Goal: Information Seeking & Learning: Learn about a topic

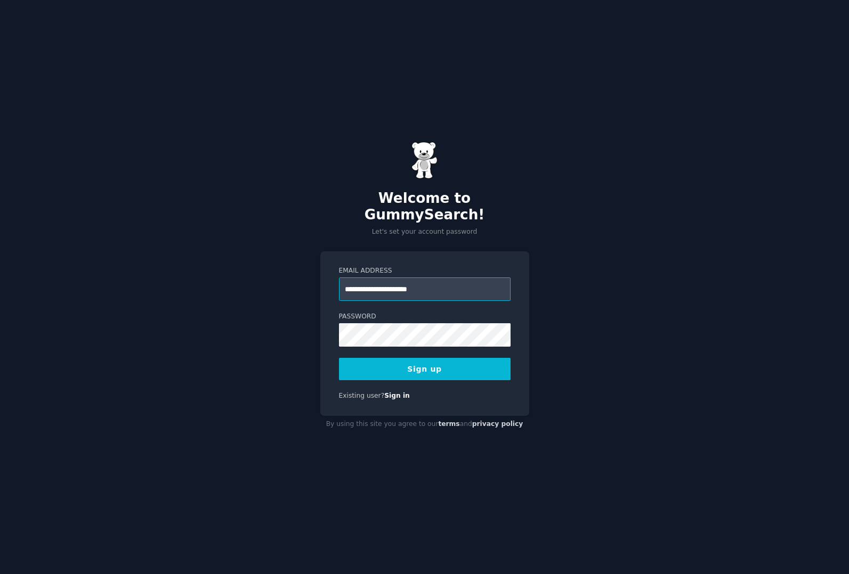
type input "**********"
click at [446, 369] on button "Sign up" at bounding box center [425, 369] width 172 height 22
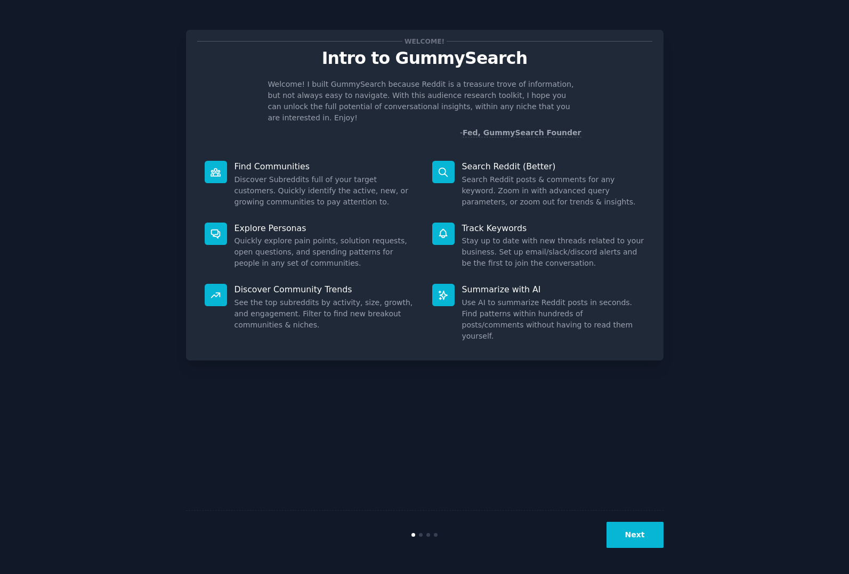
click at [647, 538] on button "Next" at bounding box center [634, 535] width 57 height 26
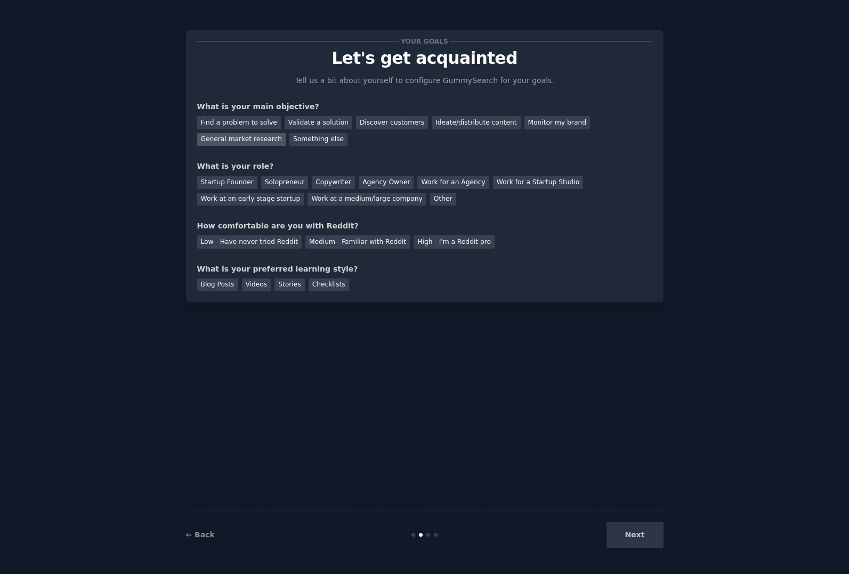
click at [272, 137] on div "General market research" at bounding box center [241, 139] width 89 height 13
click at [381, 123] on div "Discover customers" at bounding box center [392, 122] width 72 height 13
click at [254, 145] on div "General market research" at bounding box center [241, 139] width 89 height 13
click at [249, 180] on div "Startup Founder" at bounding box center [227, 182] width 60 height 13
click at [440, 247] on div "High - I'm a Reddit pro" at bounding box center [453, 241] width 81 height 13
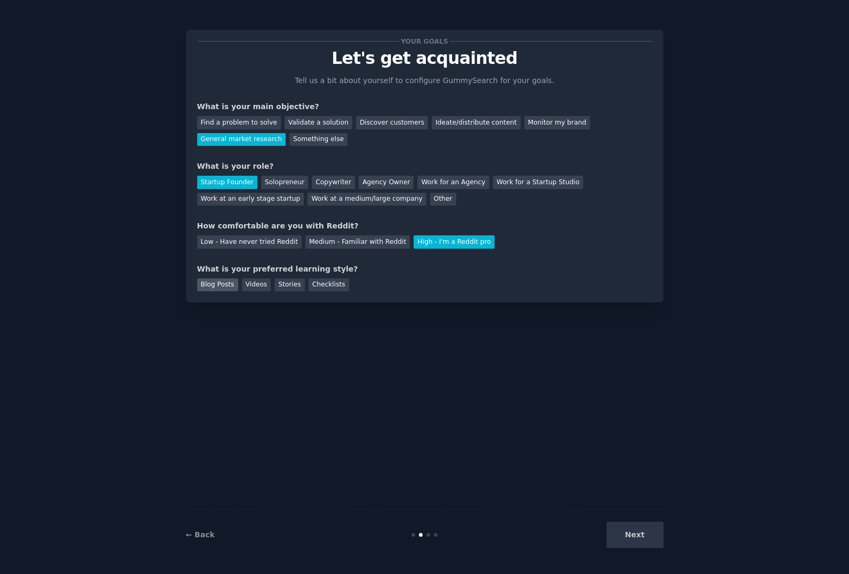
click at [226, 282] on div "Blog Posts" at bounding box center [217, 285] width 41 height 13
click at [641, 533] on button "Next" at bounding box center [634, 535] width 57 height 26
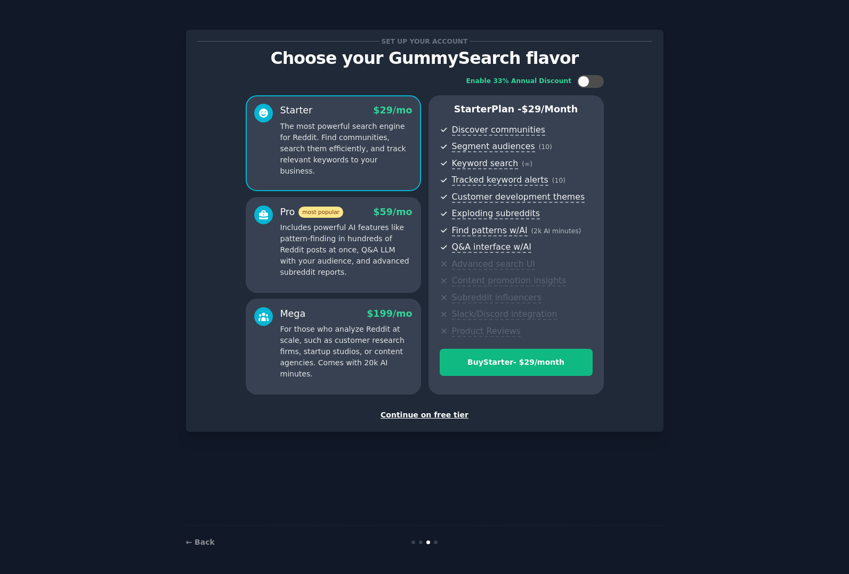
click at [451, 415] on div "Continue on free tier" at bounding box center [424, 415] width 455 height 11
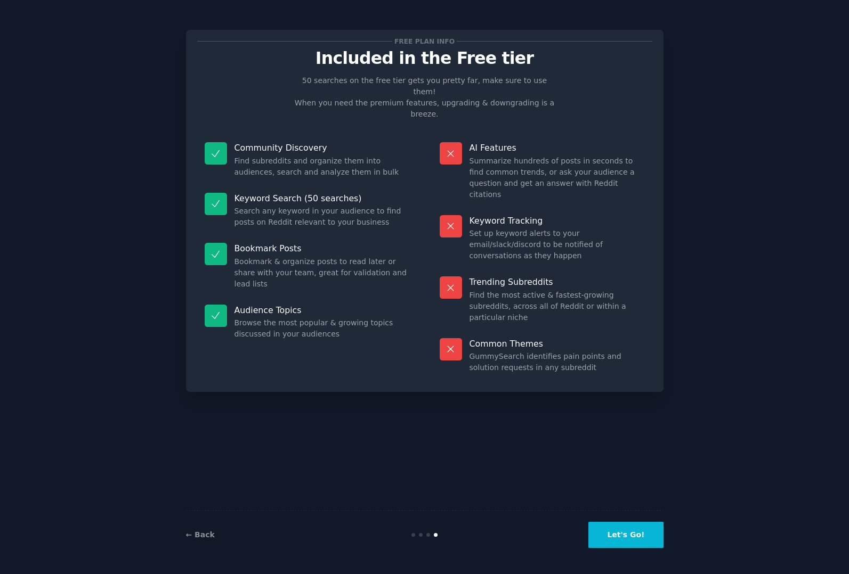
click at [639, 537] on button "Let's Go!" at bounding box center [625, 535] width 75 height 26
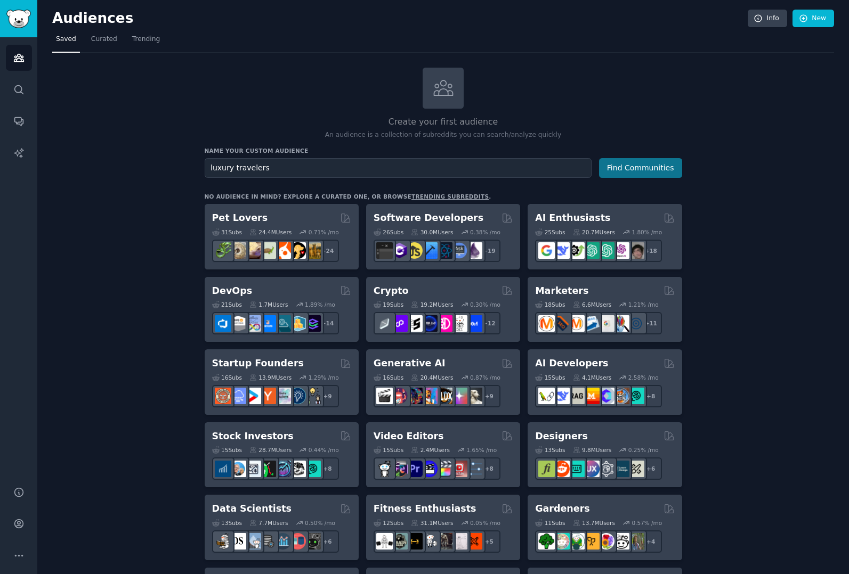
type input "luxury travelers"
click at [645, 165] on button "Find Communities" at bounding box center [640, 168] width 83 height 20
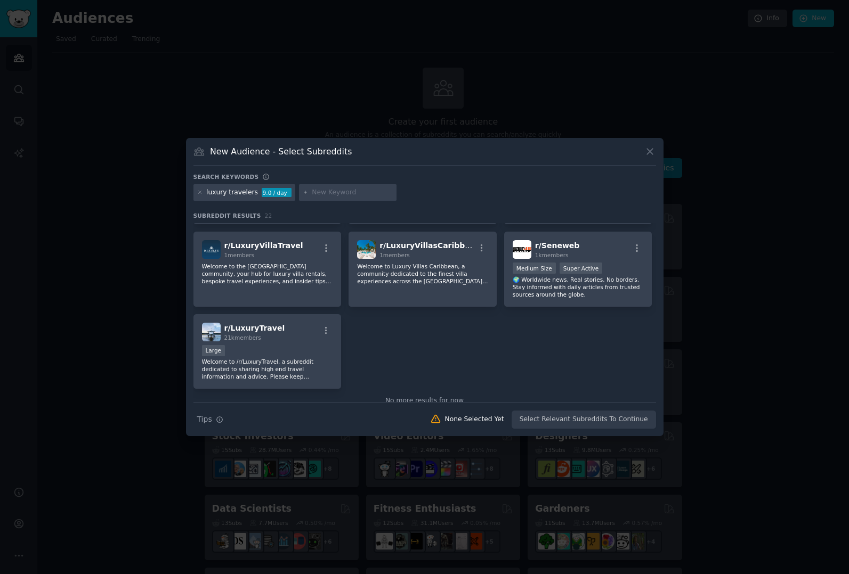
scroll to position [461, 0]
click at [297, 345] on div "Large" at bounding box center [267, 350] width 131 height 13
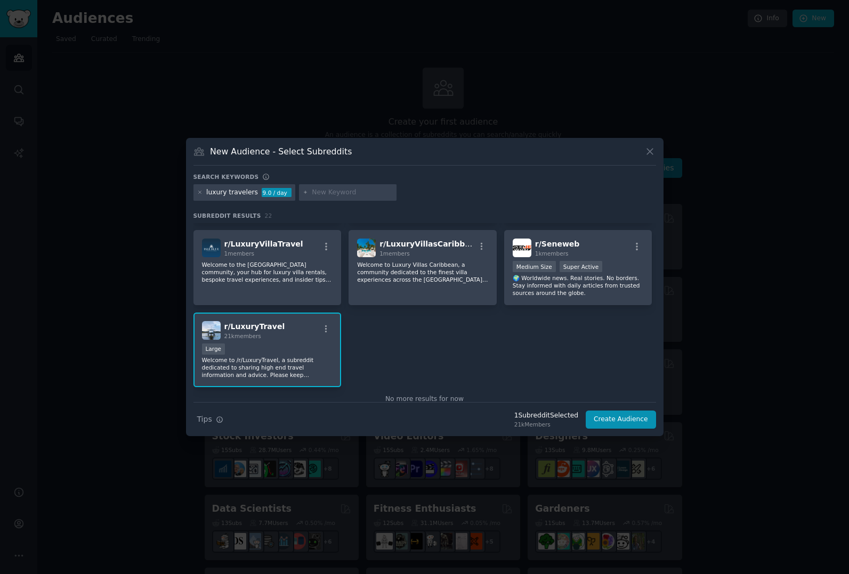
click at [285, 363] on p "Welcome to /r/LuxuryTravel, a subreddit dedicated to sharing high end travel in…" at bounding box center [267, 367] width 131 height 22
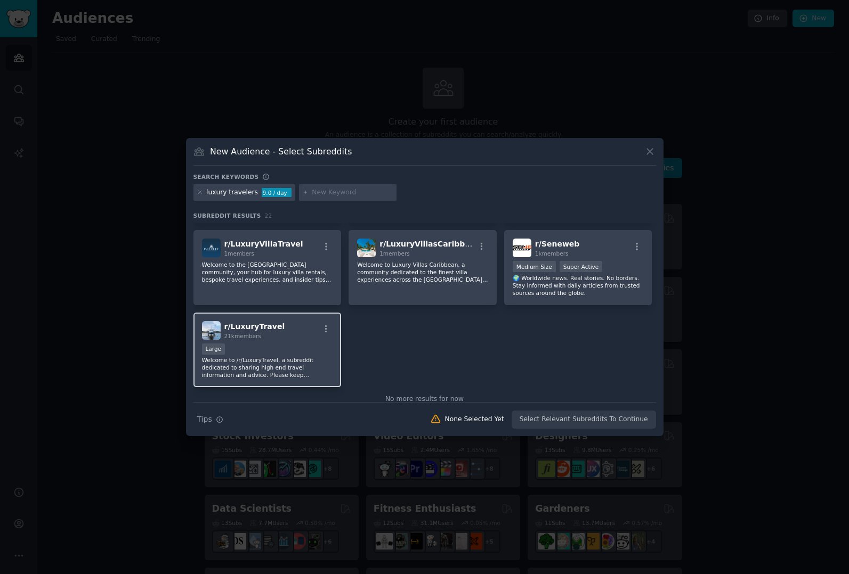
click at [297, 364] on p "Welcome to /r/LuxuryTravel, a subreddit dedicated to sharing high end travel in…" at bounding box center [267, 367] width 131 height 22
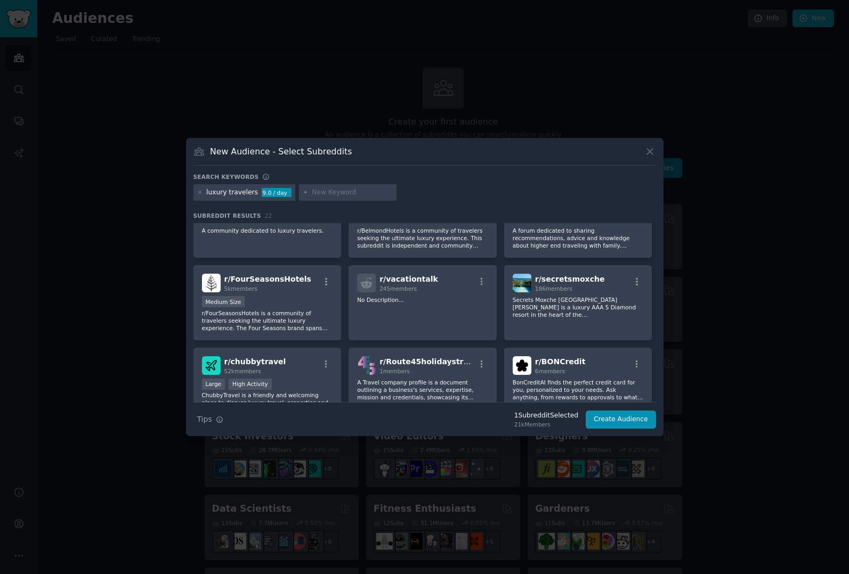
scroll to position [98, 0]
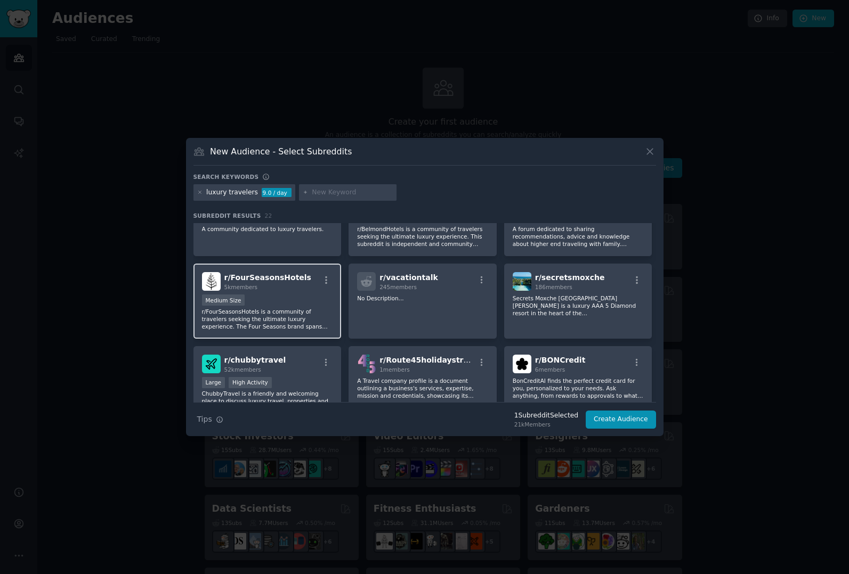
click at [273, 308] on p "r/FourSeasonsHotels is a community of travelers seeking the ultimate luxury exp…" at bounding box center [267, 319] width 131 height 22
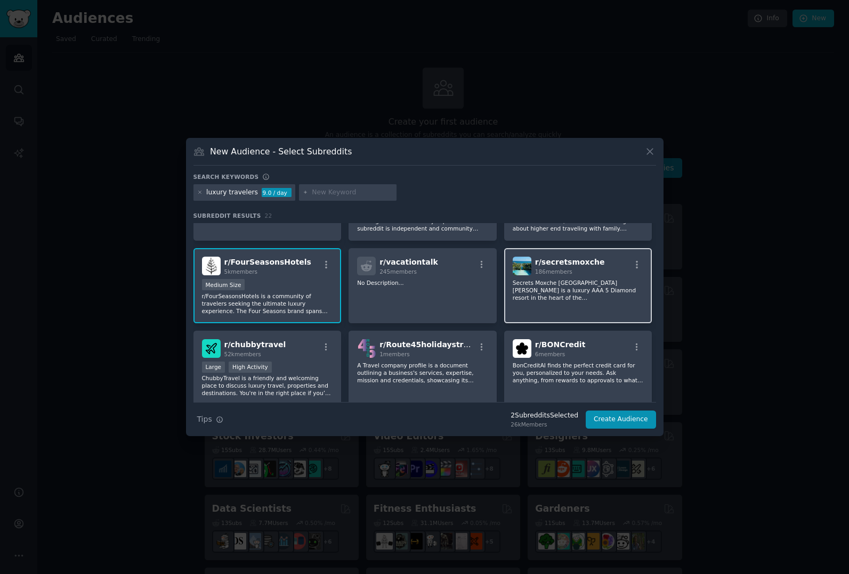
scroll to position [116, 0]
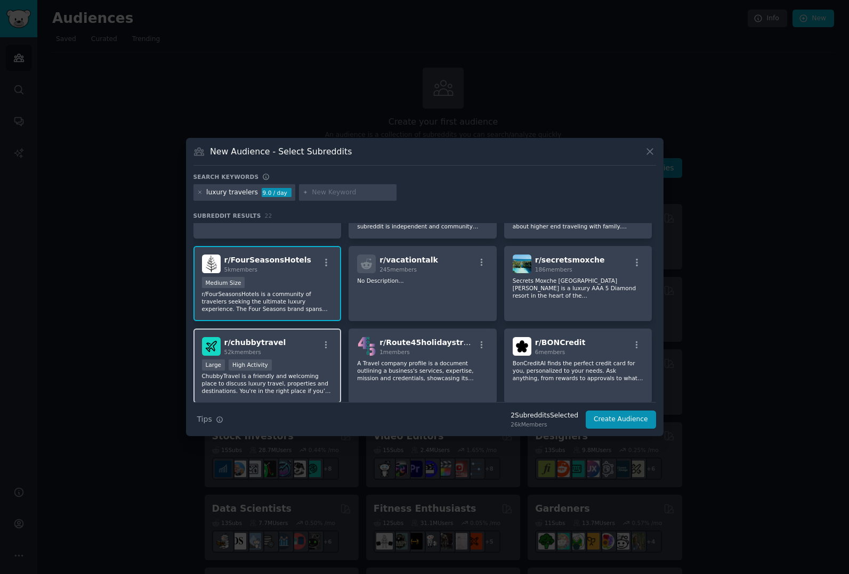
click at [298, 376] on p "ChubbyTravel is a friendly and welcoming place to discuss luxury travel, proper…" at bounding box center [267, 383] width 131 height 22
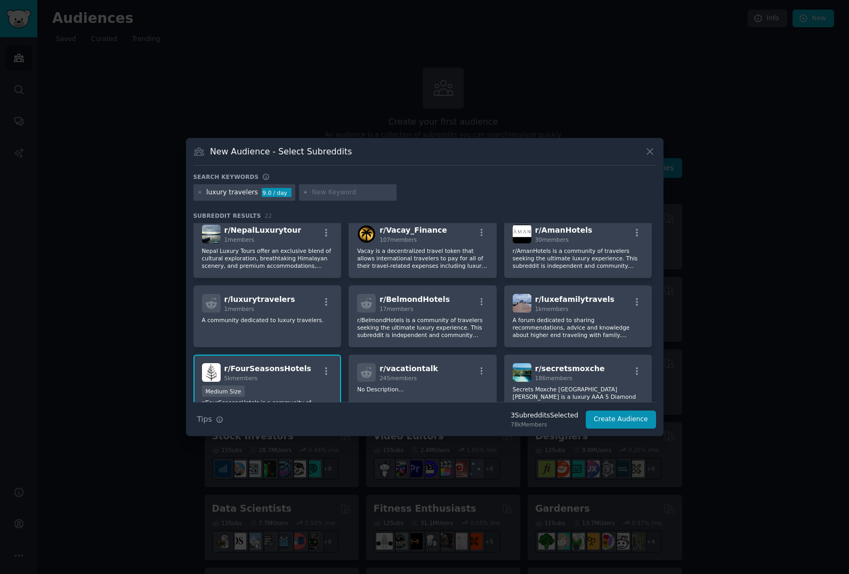
scroll to position [9, 0]
click at [597, 336] on p "A forum dedicated to sharing recommendations, advice and knowledge about higher…" at bounding box center [578, 326] width 131 height 22
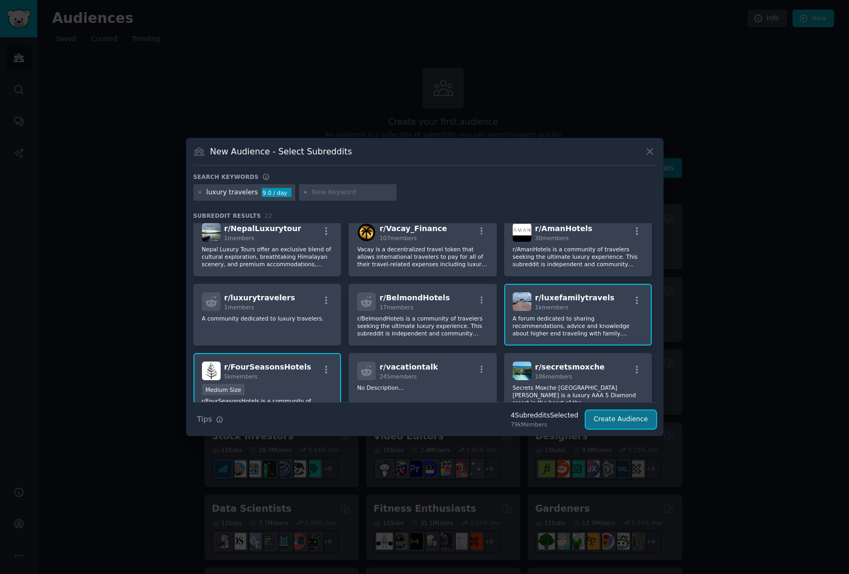
click at [640, 416] on button "Create Audience" at bounding box center [621, 420] width 70 height 18
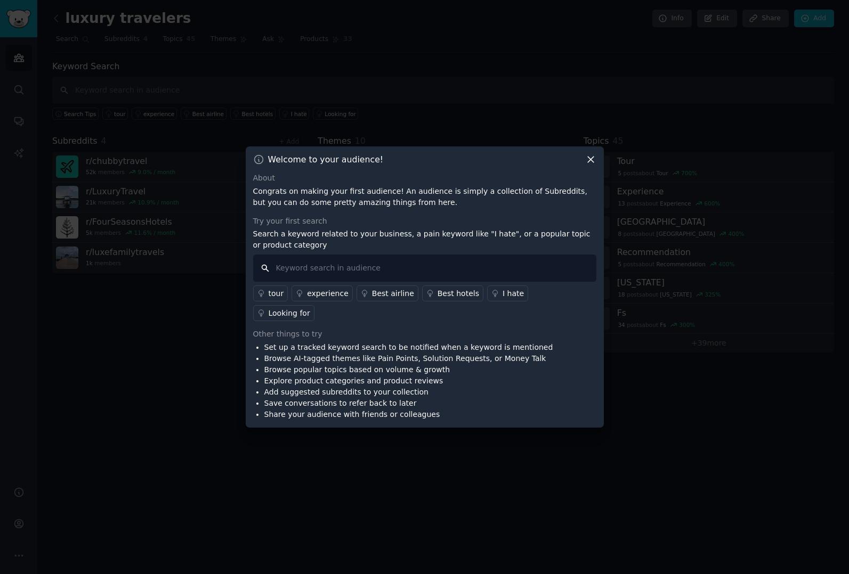
click at [502, 278] on input "text" at bounding box center [424, 268] width 343 height 27
click at [333, 299] on div "experience" at bounding box center [328, 293] width 42 height 11
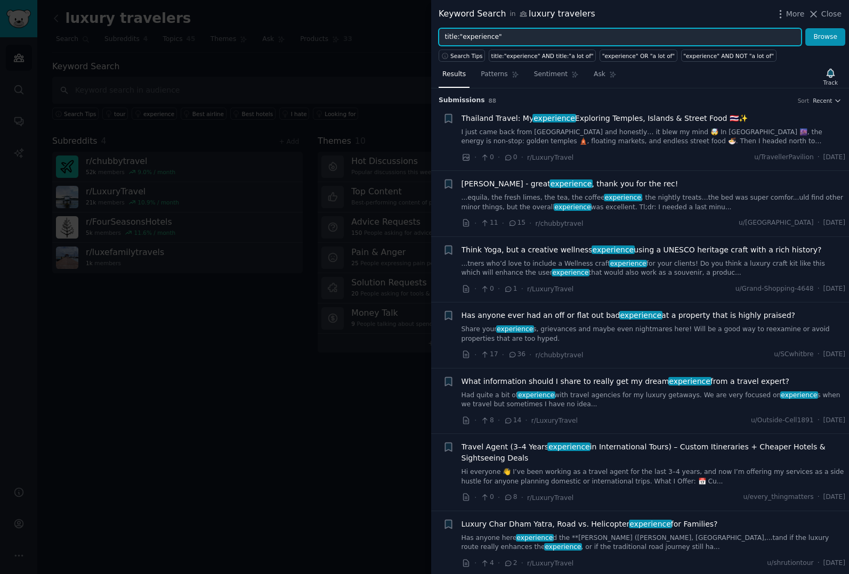
click at [600, 39] on input "title:"experience"" at bounding box center [619, 37] width 363 height 18
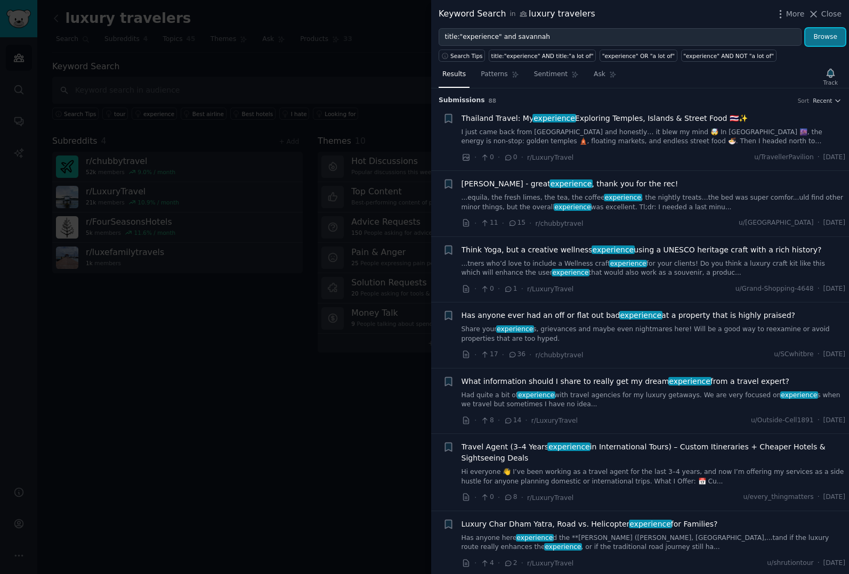
click at [824, 39] on button "Browse" at bounding box center [825, 37] width 40 height 18
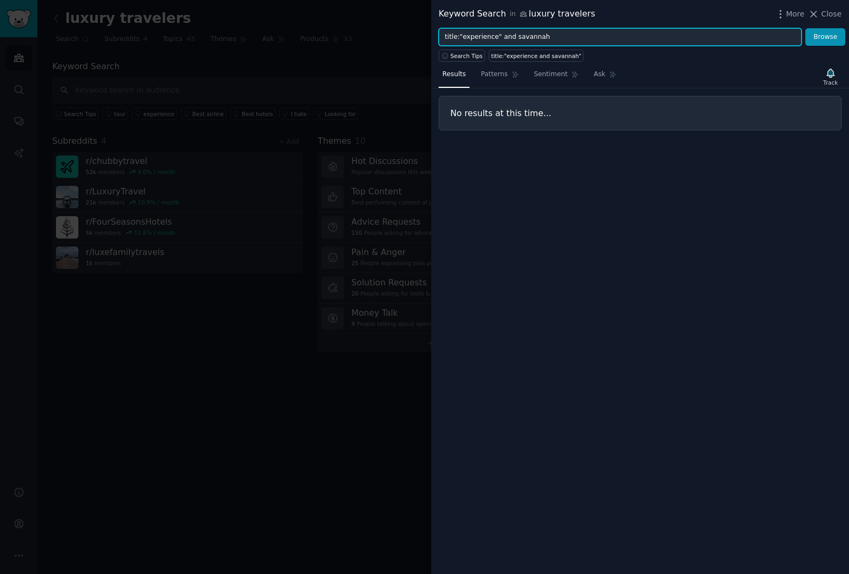
click at [531, 40] on input "title:"experience" and savannah" at bounding box center [619, 37] width 363 height 18
click at [805, 28] on button "Browse" at bounding box center [825, 37] width 40 height 18
drag, startPoint x: 631, startPoint y: 33, endPoint x: 500, endPoint y: 39, distance: 131.2
click at [500, 39] on input "title:"experience" and perry lane" at bounding box center [619, 37] width 363 height 18
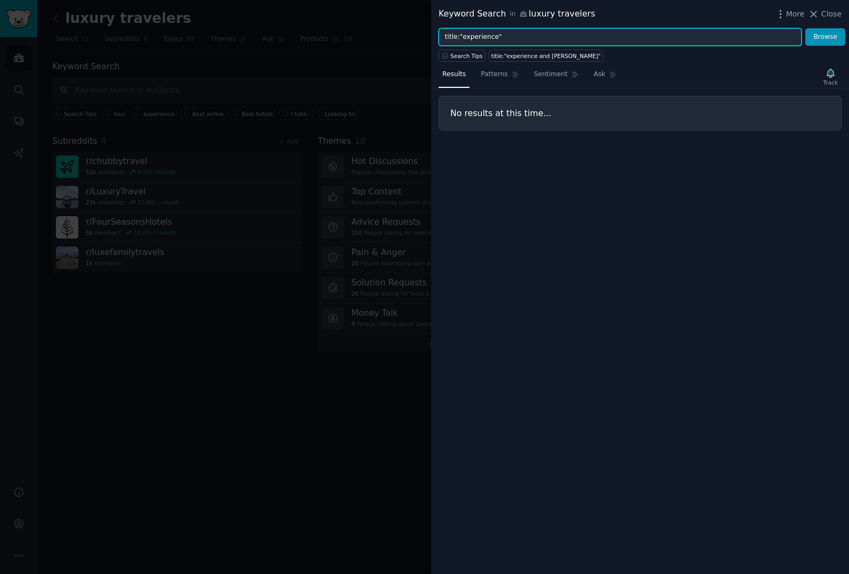
type input "title:"experience""
click at [805, 28] on button "Browse" at bounding box center [825, 37] width 40 height 18
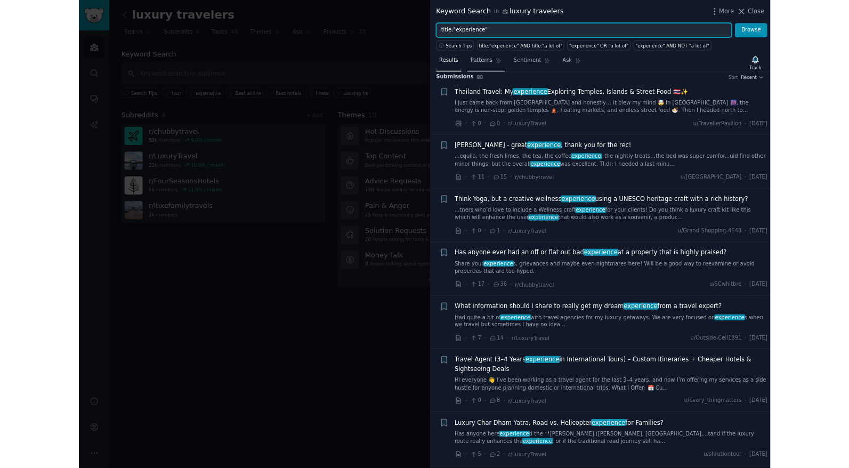
scroll to position [7, 0]
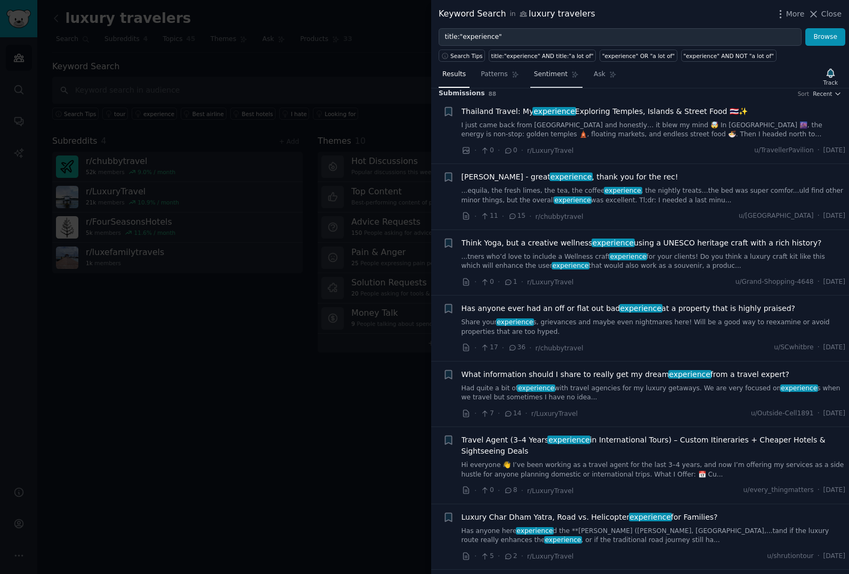
click at [557, 74] on span "Sentiment" at bounding box center [551, 75] width 34 height 10
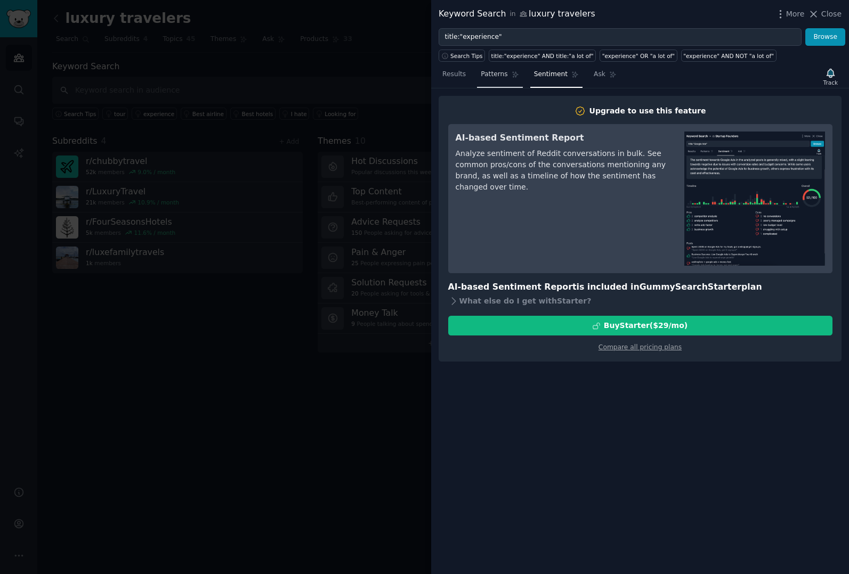
click at [518, 70] on link "Patterns" at bounding box center [499, 77] width 45 height 22
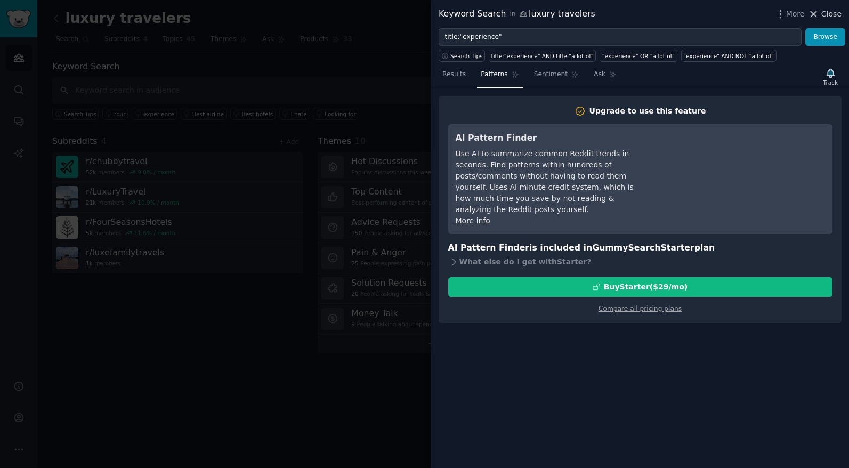
click at [833, 16] on span "Close" at bounding box center [831, 14] width 20 height 11
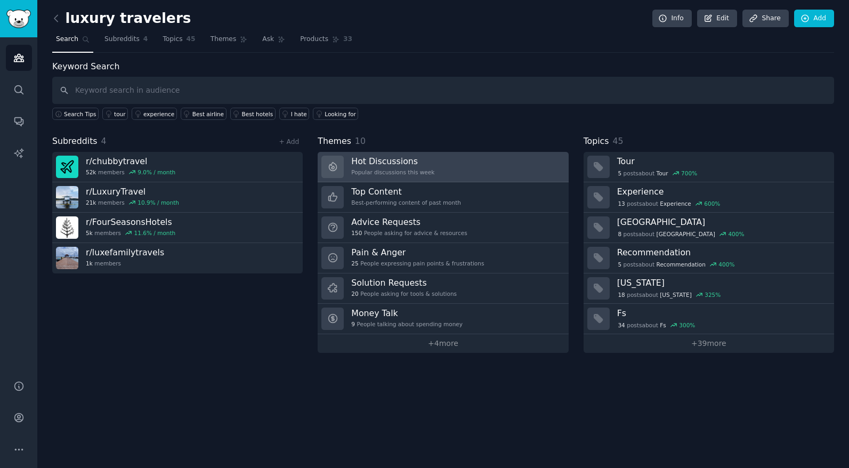
click at [457, 172] on link "Hot Discussions Popular discussions this week" at bounding box center [443, 167] width 250 height 30
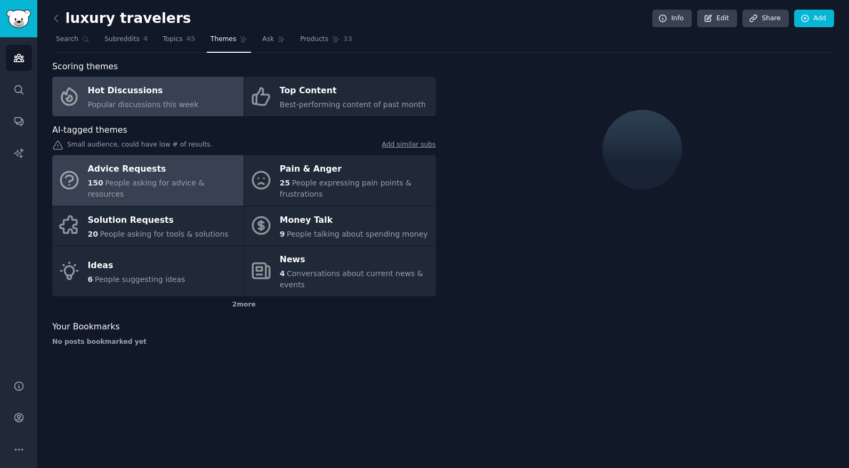
click at [132, 178] on div "Advice Requests" at bounding box center [163, 169] width 150 height 17
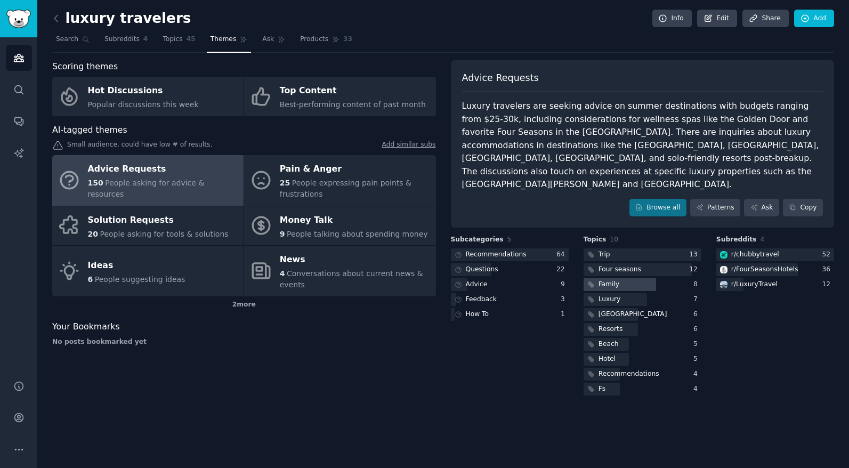
click at [634, 278] on div at bounding box center [619, 284] width 72 height 13
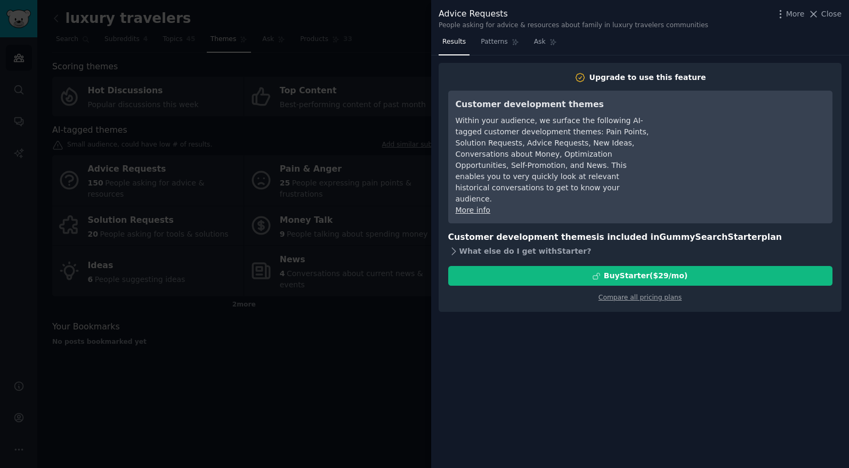
click at [460, 243] on div "What else do I get with Starter ?" at bounding box center [640, 250] width 384 height 15
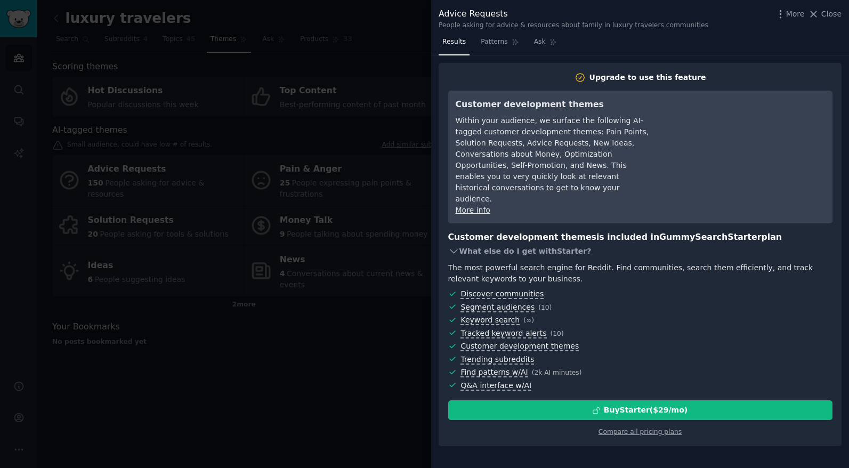
click at [453, 246] on icon at bounding box center [453, 251] width 11 height 11
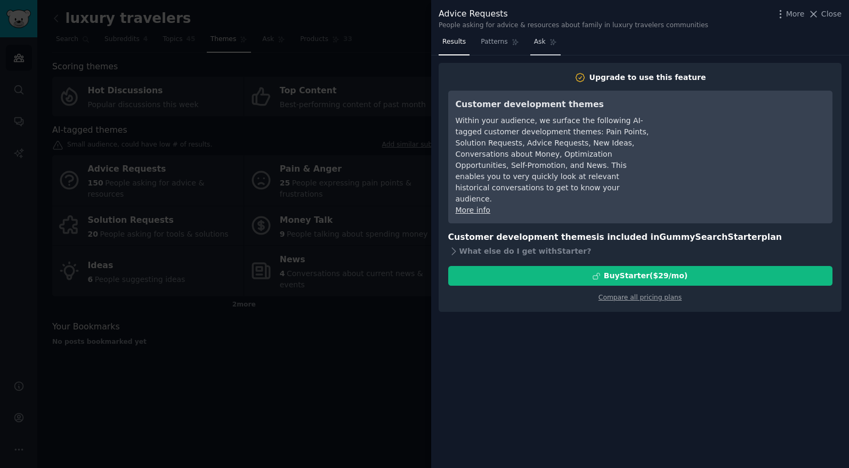
click at [547, 40] on link "Ask" at bounding box center [545, 45] width 30 height 22
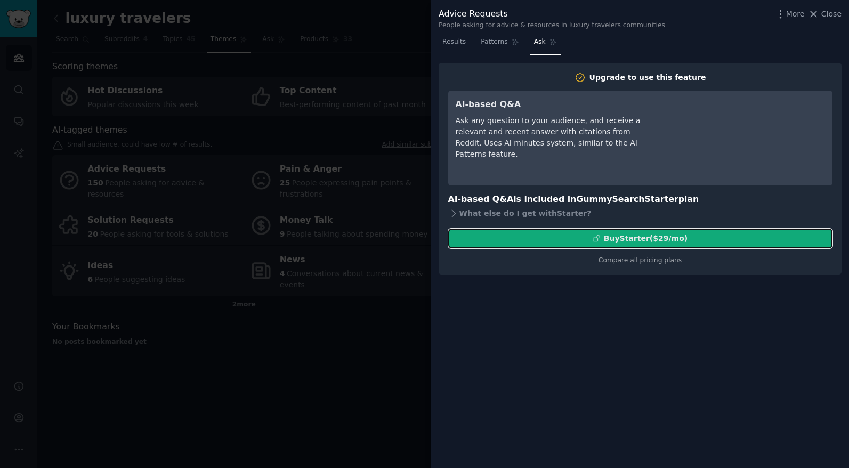
click at [693, 243] on button "Buy Starter ($ 29 /mo )" at bounding box center [640, 239] width 384 height 20
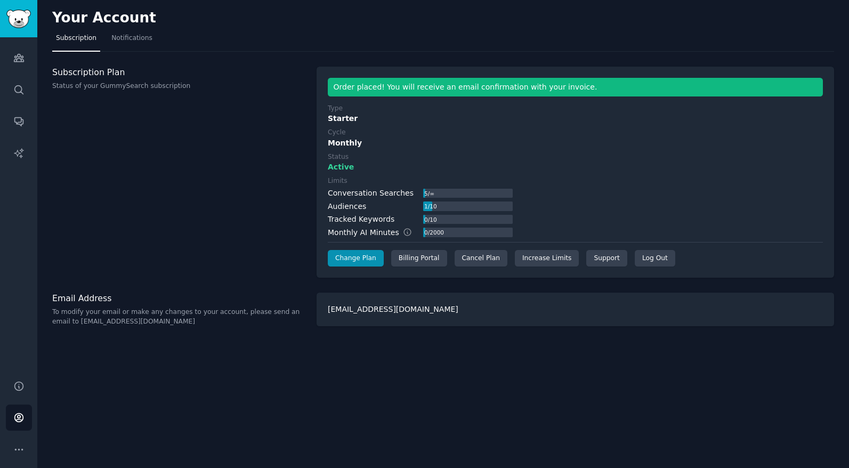
click at [432, 314] on div "[EMAIL_ADDRESS][DOMAIN_NAME]" at bounding box center [574, 310] width 517 height 34
click at [420, 310] on div "kadydennis380@gmail.com" at bounding box center [574, 310] width 517 height 34
click at [24, 50] on link "Audiences" at bounding box center [19, 58] width 26 height 26
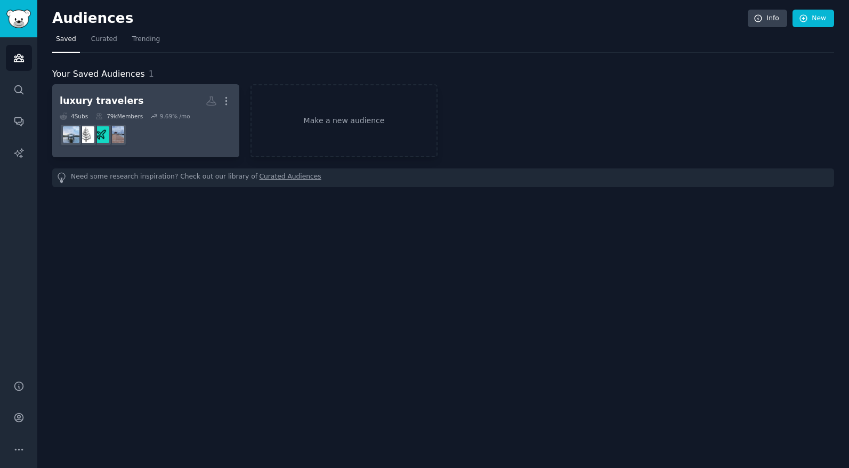
click at [112, 96] on div "luxury travelers" at bounding box center [102, 100] width 84 height 13
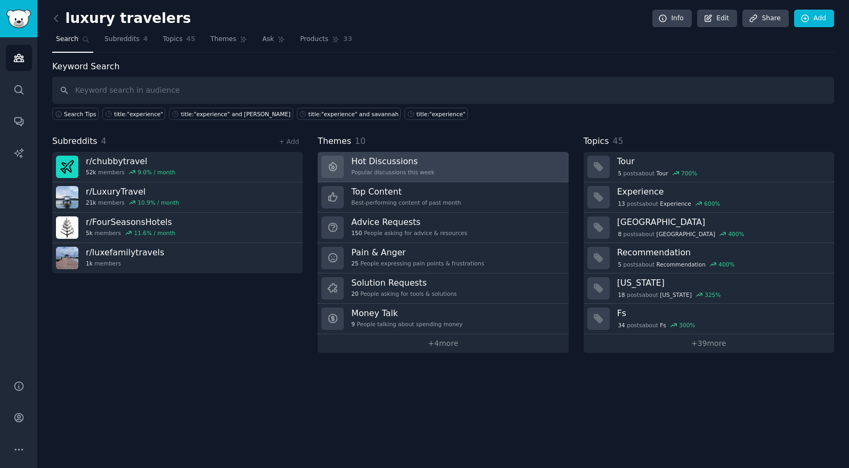
click at [441, 160] on link "Hot Discussions Popular discussions this week" at bounding box center [443, 167] width 250 height 30
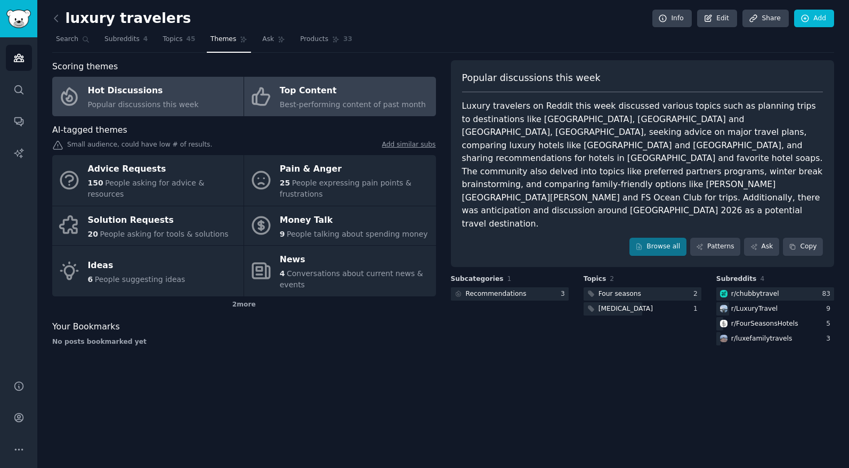
click at [310, 98] on div "Top Content" at bounding box center [353, 91] width 146 height 17
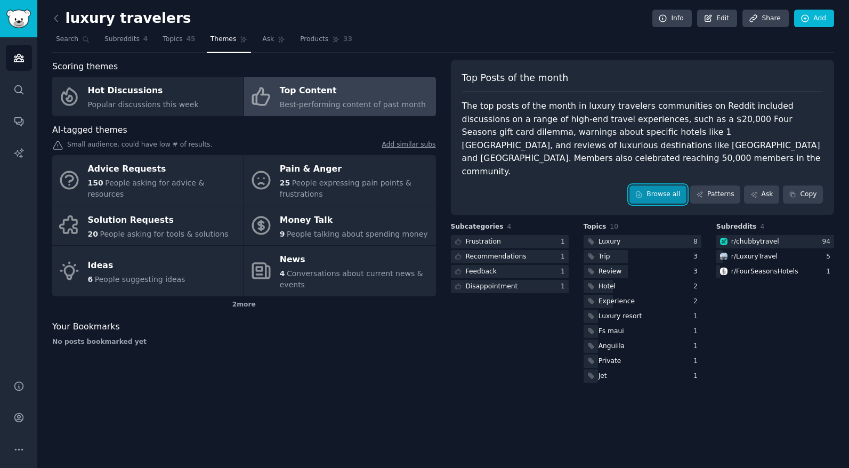
click at [645, 185] on link "Browse all" at bounding box center [657, 194] width 57 height 18
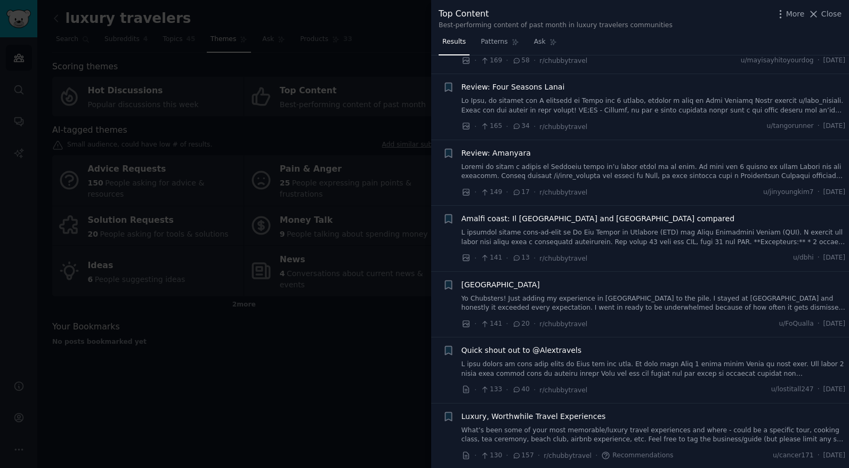
scroll to position [404, 0]
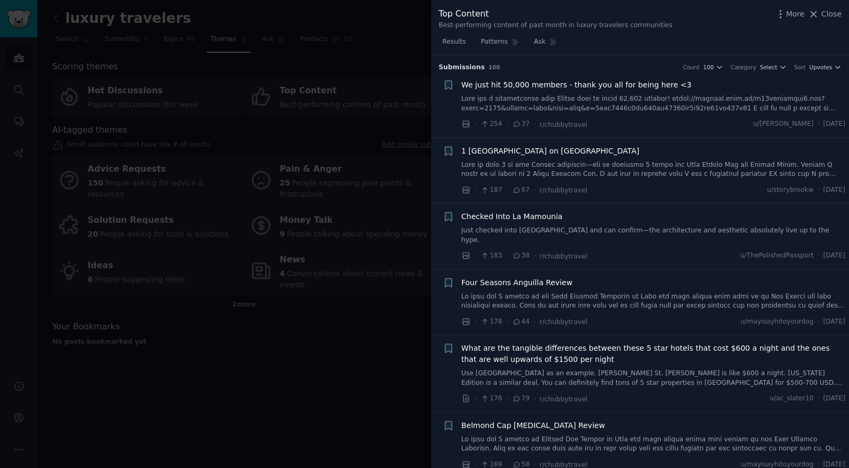
click at [583, 295] on link at bounding box center [653, 301] width 384 height 19
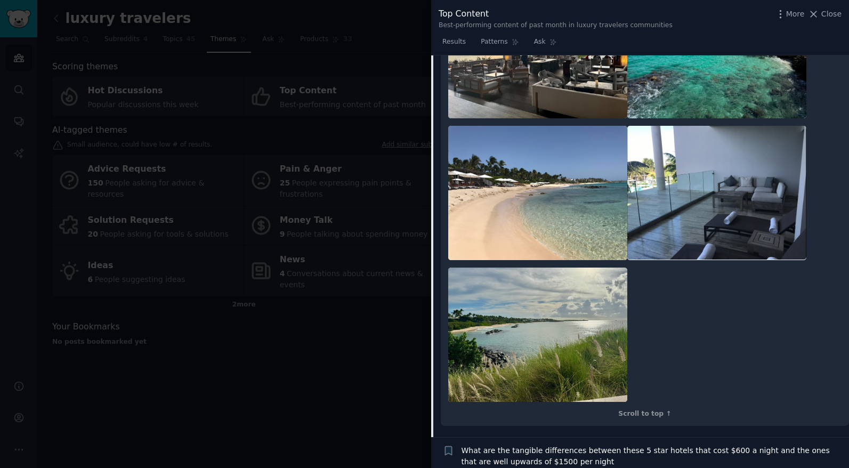
scroll to position [2922, 0]
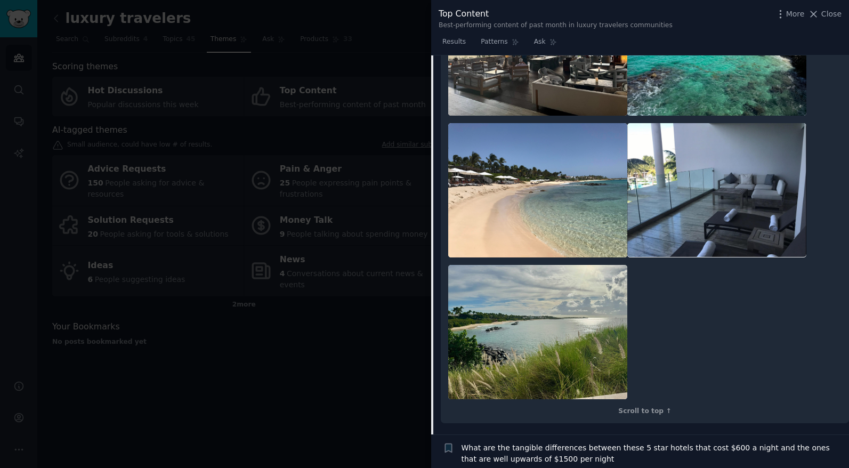
click at [527, 442] on span "What are the tangible differences between these 5 star hotels that cost $600 a …" at bounding box center [653, 453] width 384 height 22
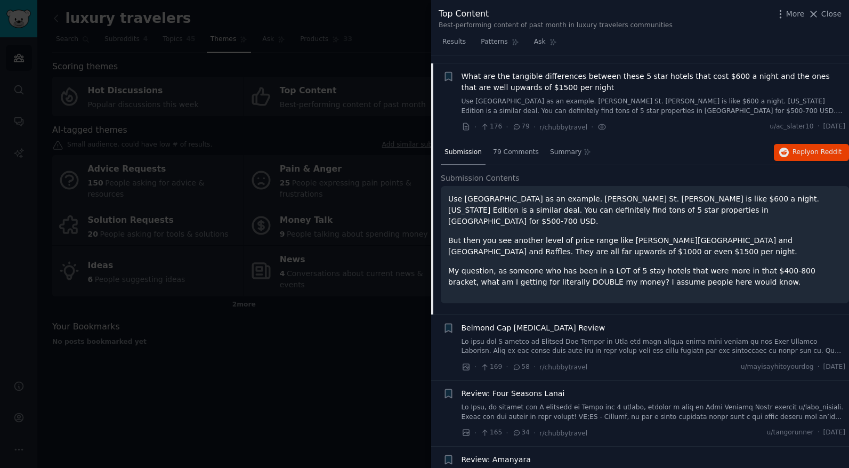
scroll to position [271, 0]
click at [579, 151] on div "Summary" at bounding box center [570, 154] width 48 height 26
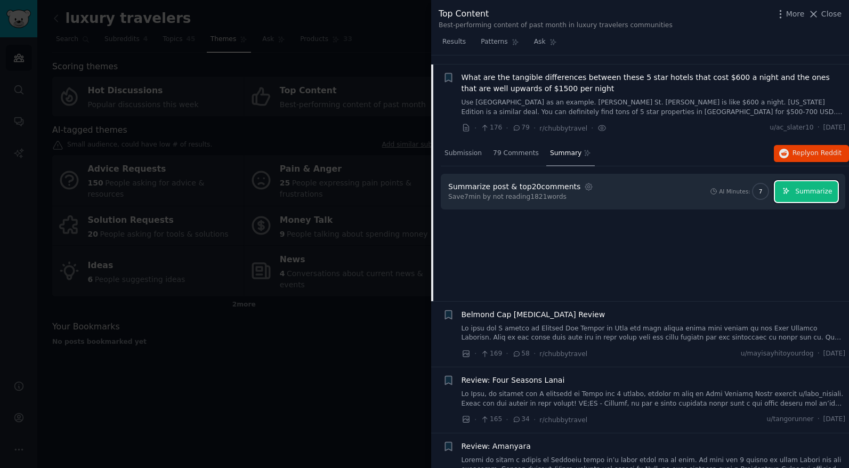
click at [792, 181] on button "Summarize" at bounding box center [806, 191] width 63 height 21
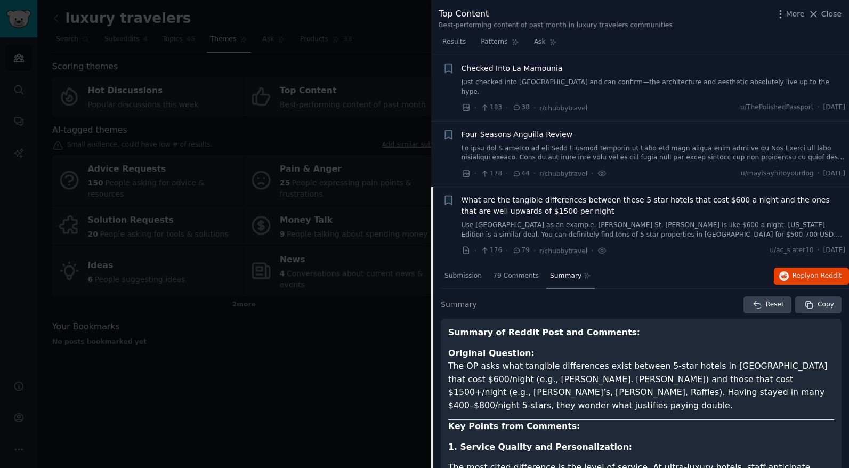
scroll to position [243, 0]
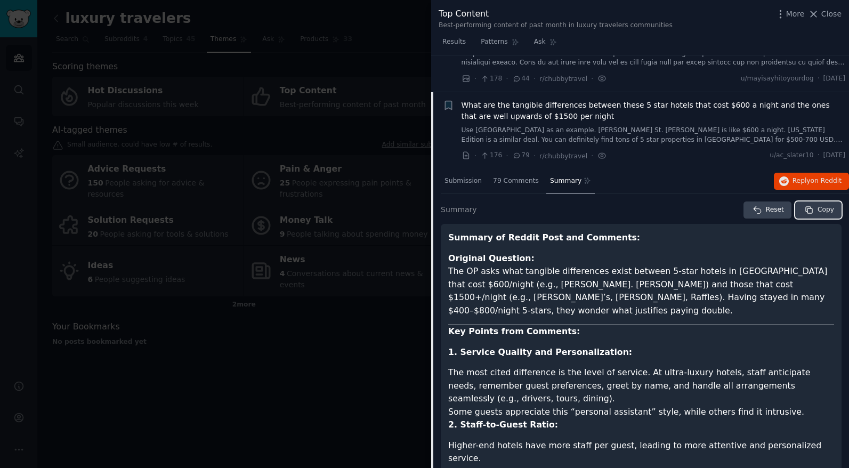
click at [821, 205] on span "Copy" at bounding box center [825, 210] width 17 height 10
click at [799, 176] on span "Reply on Reddit" at bounding box center [816, 181] width 49 height 10
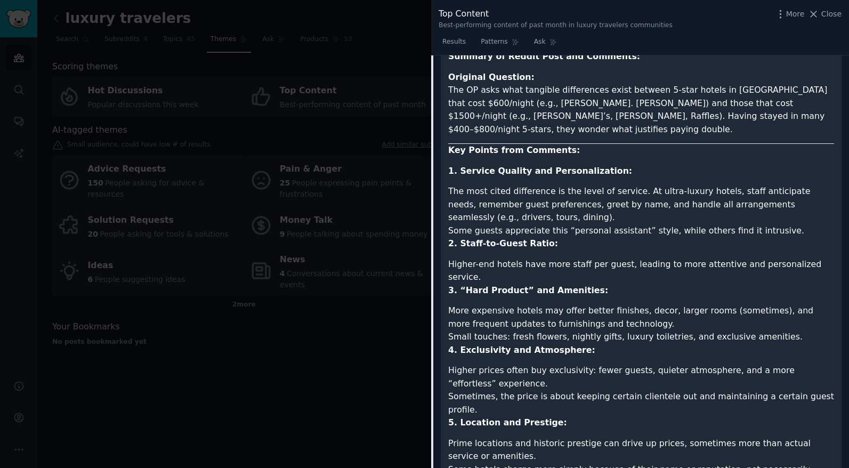
scroll to position [521, 0]
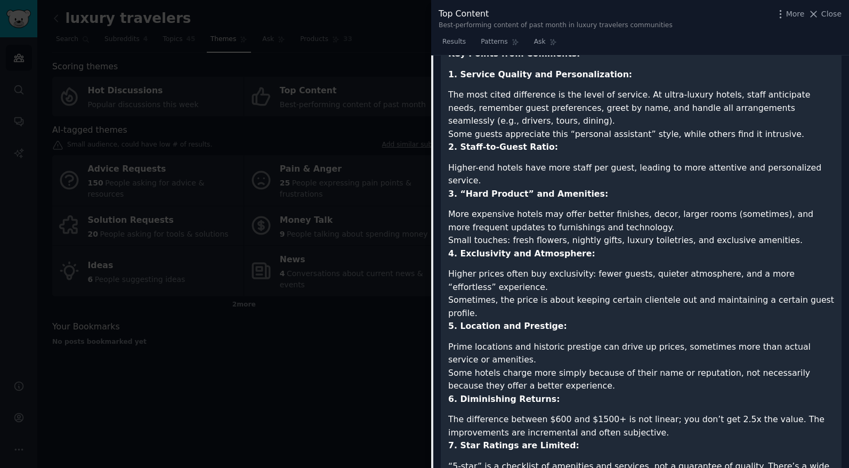
click at [837, 17] on span "Close" at bounding box center [831, 14] width 20 height 11
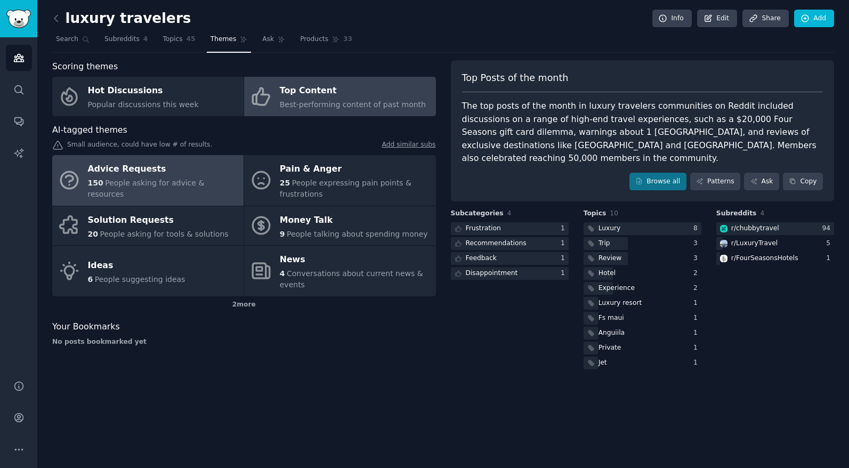
click at [189, 166] on div "Advice Requests" at bounding box center [163, 169] width 150 height 17
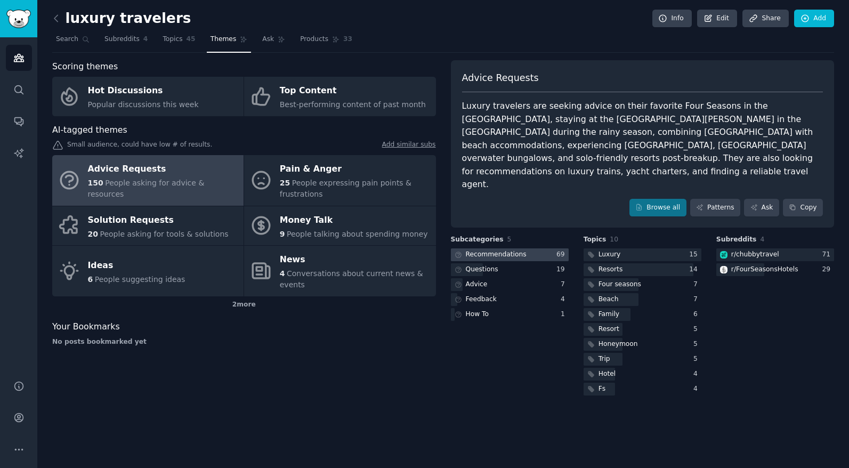
click at [545, 248] on div at bounding box center [510, 254] width 118 height 13
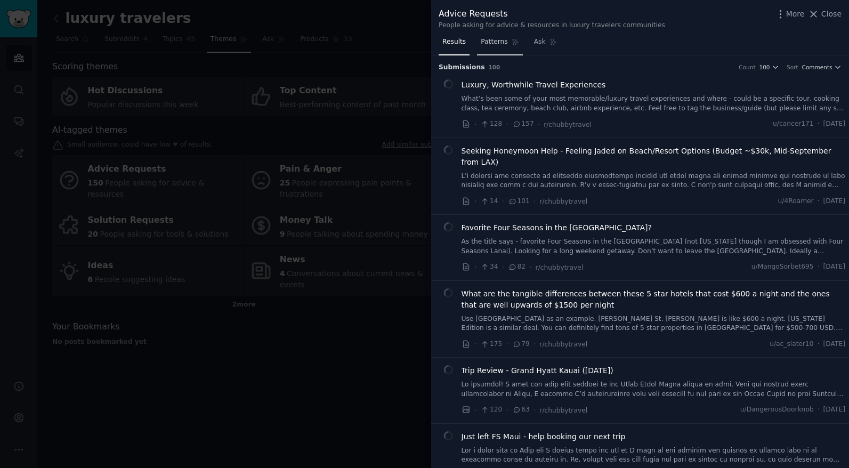
click at [496, 46] on span "Patterns" at bounding box center [494, 42] width 27 height 10
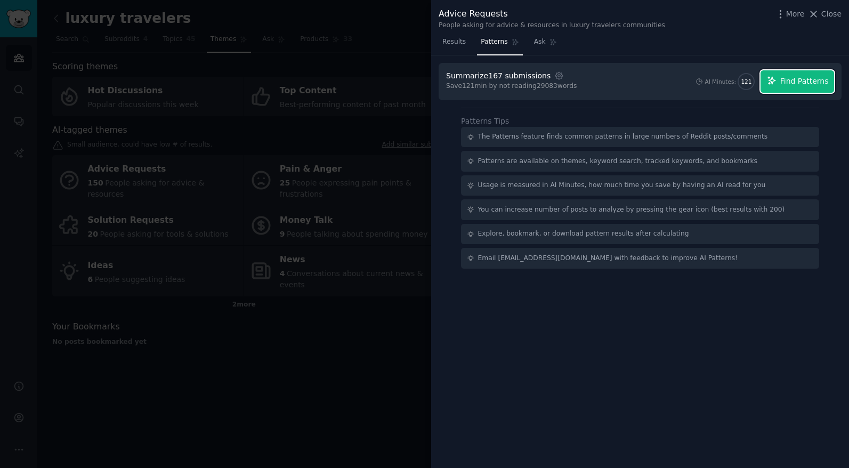
click at [795, 79] on span "Find Patterns" at bounding box center [804, 81] width 48 height 11
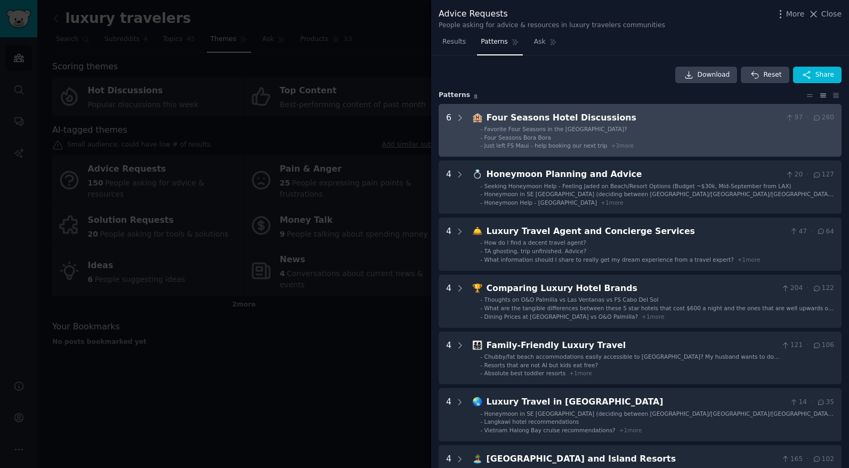
click at [599, 120] on div "Four Seasons Hotel Discussions" at bounding box center [633, 117] width 295 height 13
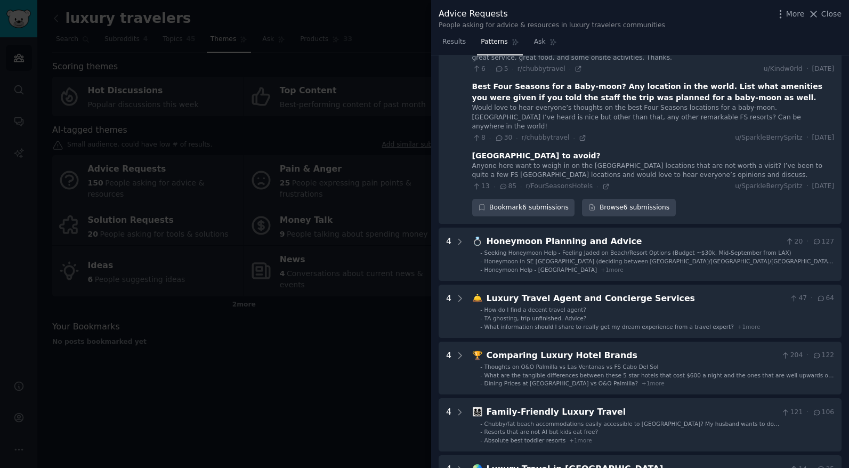
scroll to position [289, 0]
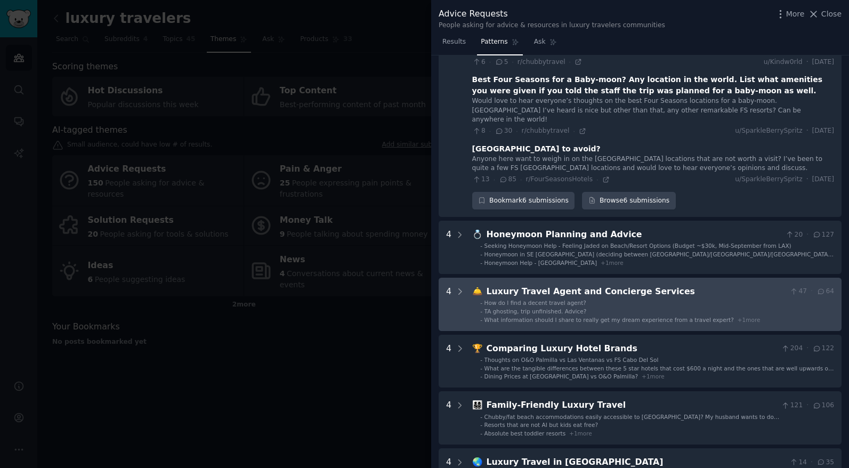
click at [650, 285] on div "Luxury Travel Agent and Concierge Services" at bounding box center [635, 291] width 299 height 13
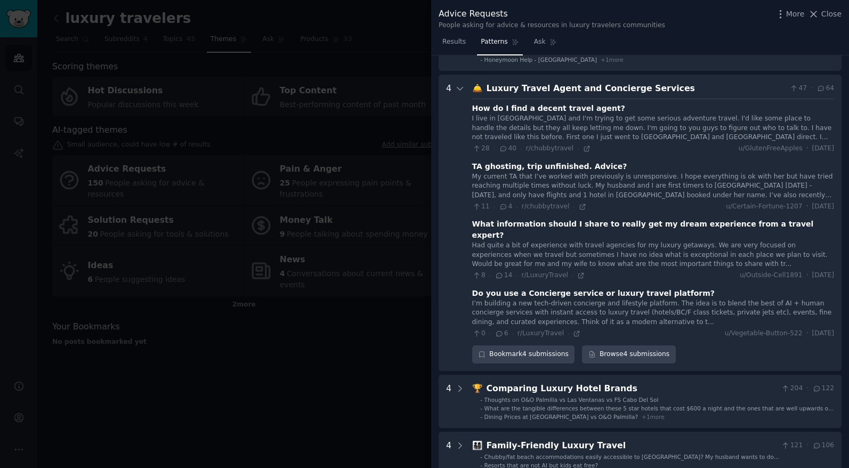
scroll to position [493, 0]
click at [699, 172] on div "My current TA that I’ve worked with previously is unresponsive. I hope everythi…" at bounding box center [653, 186] width 362 height 28
click at [501, 202] on icon at bounding box center [504, 205] width 10 height 7
click at [510, 172] on div "My current TA that I’ve worked with previously is unresponsive. I hope everythi…" at bounding box center [653, 186] width 362 height 28
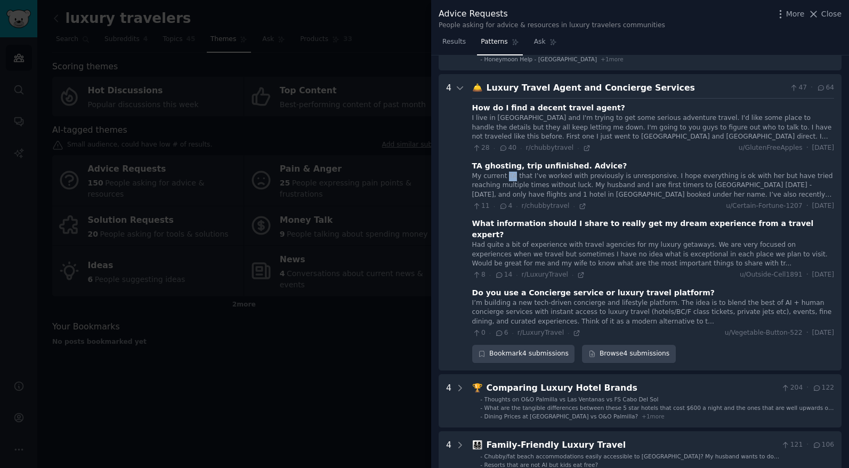
click at [510, 172] on div "My current TA that I’ve worked with previously is unresponsive. I hope everythi…" at bounding box center [653, 186] width 362 height 28
click at [555, 345] on div "Bookmark 4 submissions" at bounding box center [523, 354] width 103 height 18
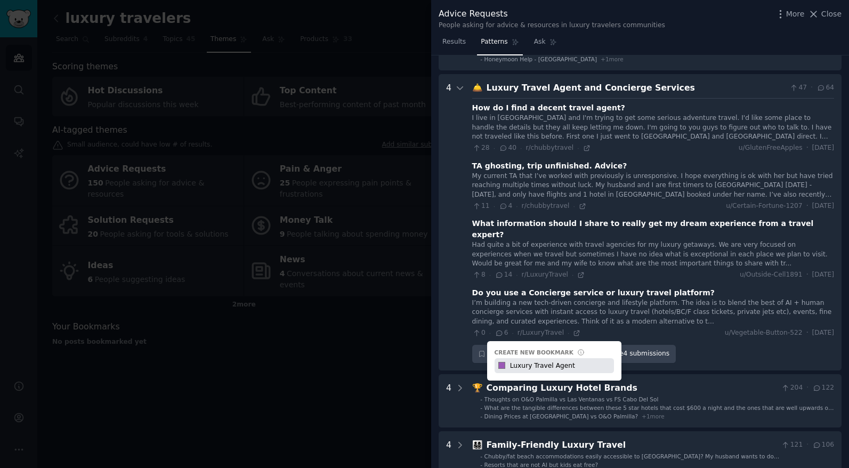
type input "Luxury Travel Agent"
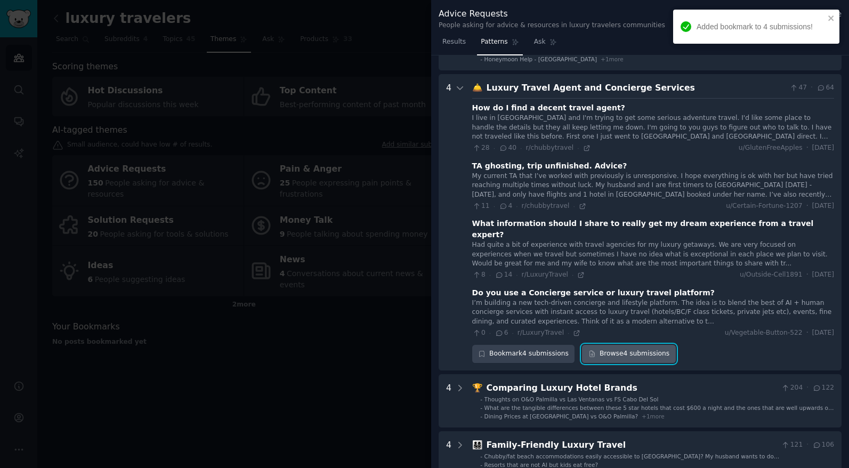
click at [636, 345] on link "Browse 4 submissions" at bounding box center [628, 354] width 93 height 18
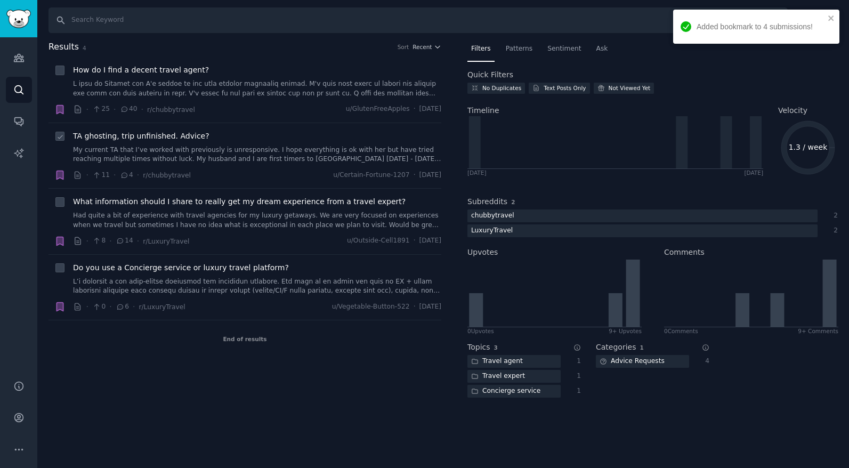
click at [327, 156] on link "My current TA that I’ve worked with previously is unresponsive. I hope everythi…" at bounding box center [257, 154] width 368 height 19
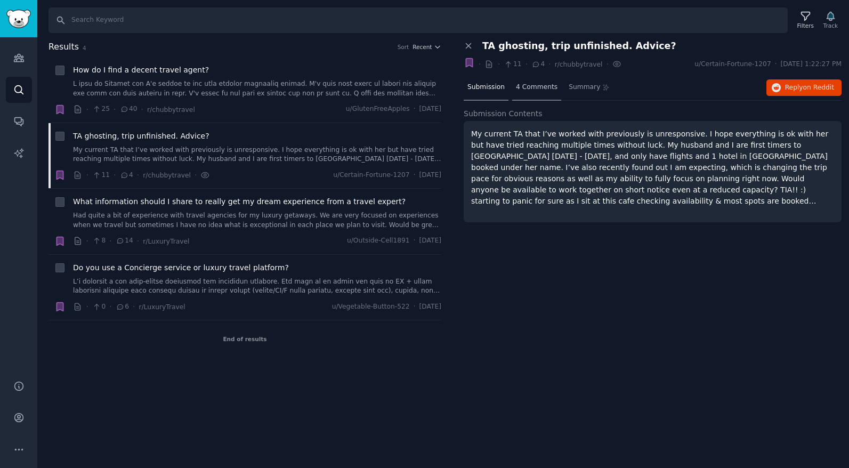
click at [526, 93] on div "4 Comments" at bounding box center [536, 88] width 49 height 26
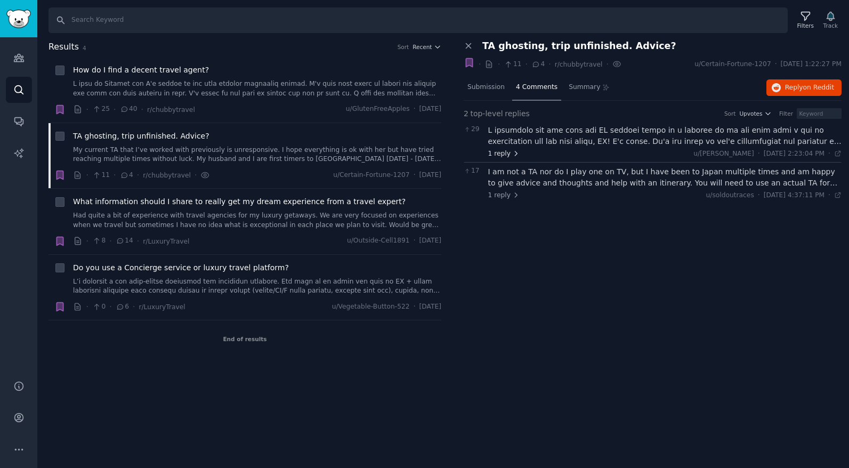
click at [513, 157] on span "1 reply" at bounding box center [504, 154] width 32 height 10
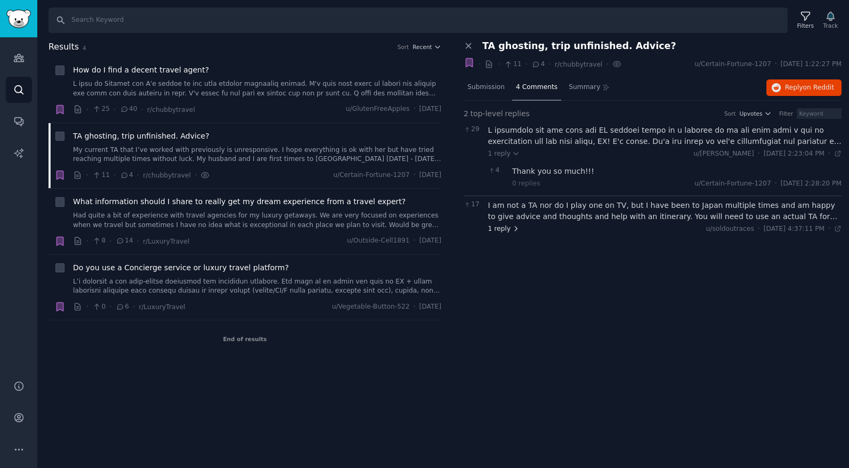
click at [508, 229] on span "1 reply" at bounding box center [504, 229] width 32 height 10
click at [699, 143] on div at bounding box center [665, 136] width 354 height 22
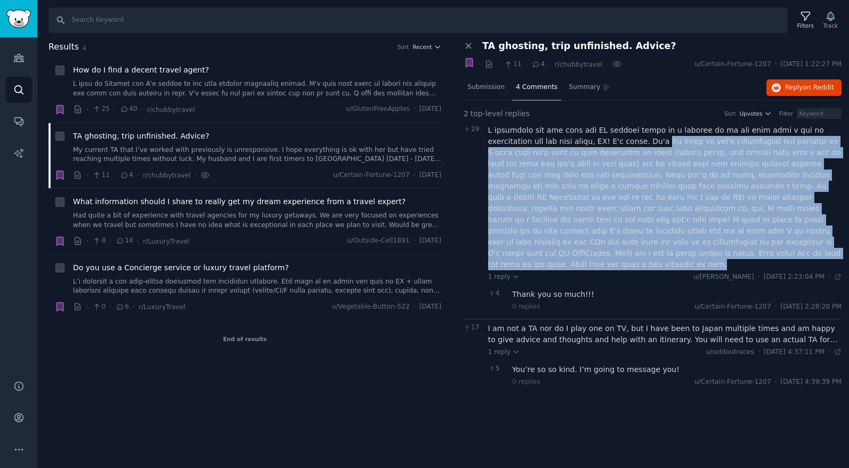
drag, startPoint x: 602, startPoint y: 137, endPoint x: 822, endPoint y: 252, distance: 248.3
click at [825, 254] on div at bounding box center [665, 197] width 354 height 145
click at [266, 294] on link at bounding box center [257, 286] width 368 height 19
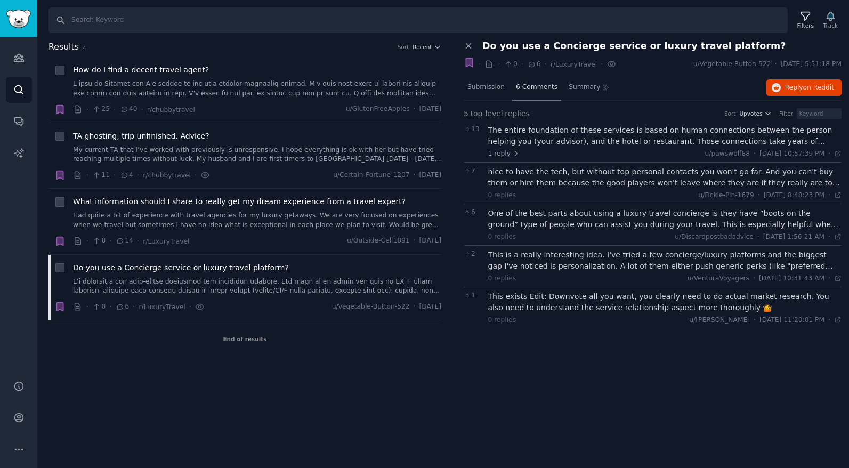
click at [545, 89] on span "6 Comments" at bounding box center [537, 88] width 42 height 10
click at [496, 152] on span "1 reply" at bounding box center [504, 154] width 32 height 10
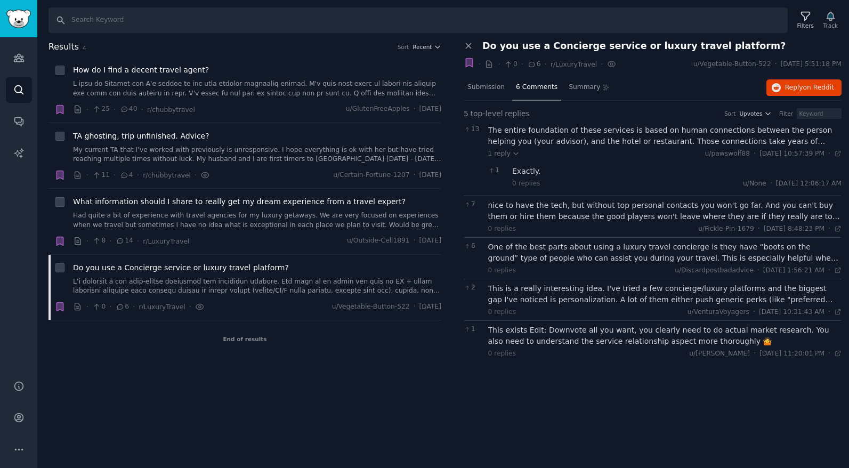
click at [640, 135] on div "The entire foundation of these services is based on human connections between t…" at bounding box center [665, 136] width 354 height 22
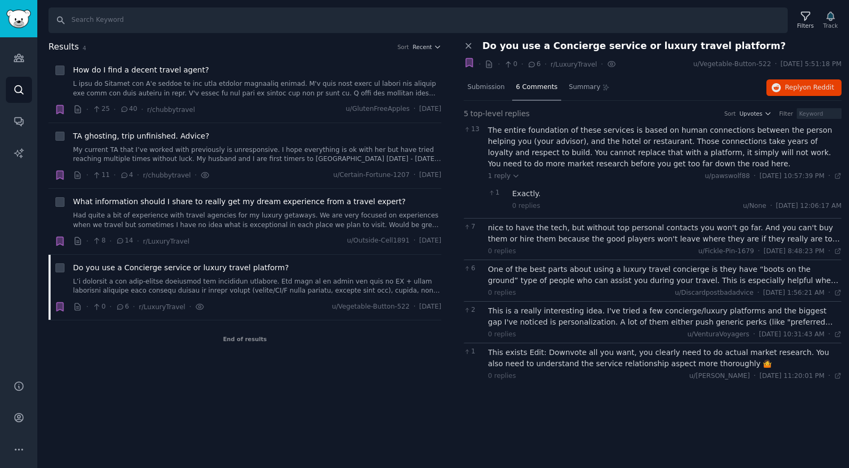
click at [601, 235] on div "nice to have the tech, but without top personal contacts you won't go far. And …" at bounding box center [665, 233] width 354 height 22
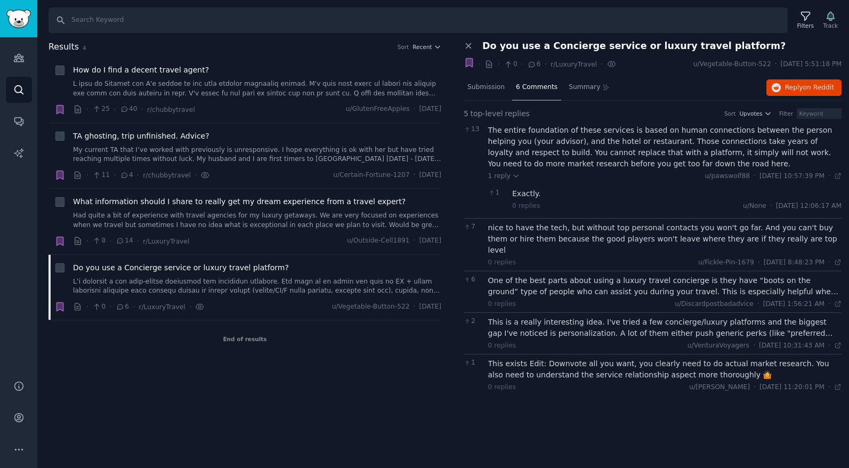
click at [613, 281] on div "One of the best parts about using a luxury travel concierge is they have “boots…" at bounding box center [665, 286] width 354 height 22
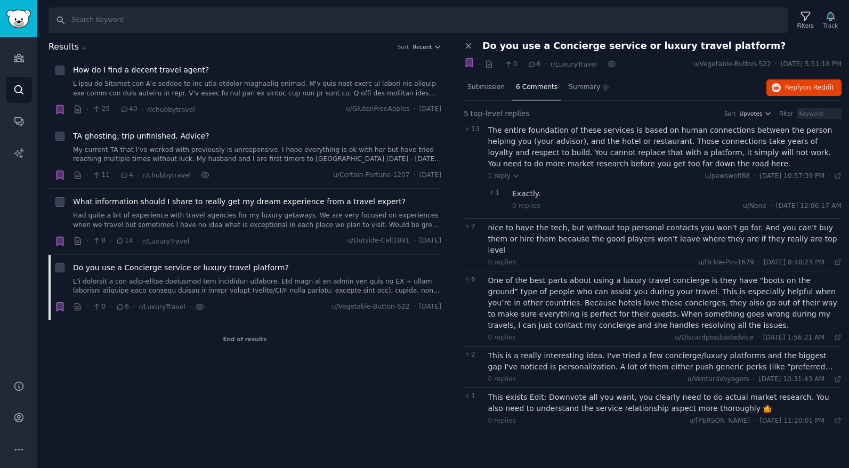
click at [665, 359] on div "This is a really interesting idea. I've tried a few concierge/luxury platforms …" at bounding box center [665, 361] width 354 height 22
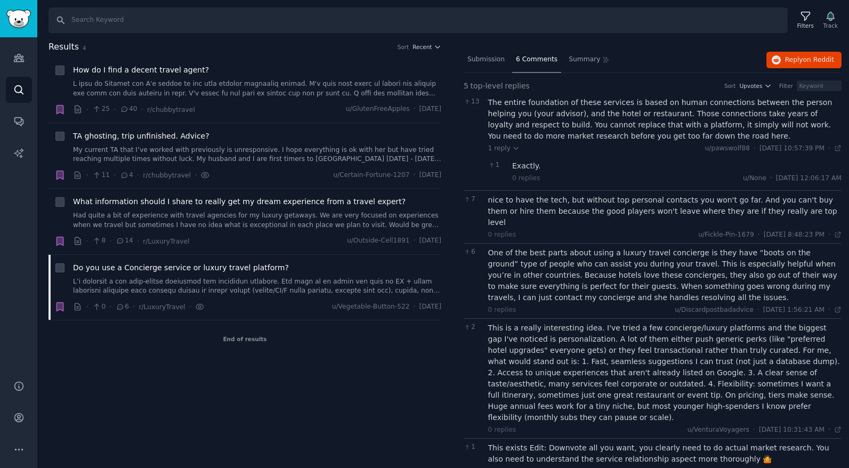
scroll to position [27, 0]
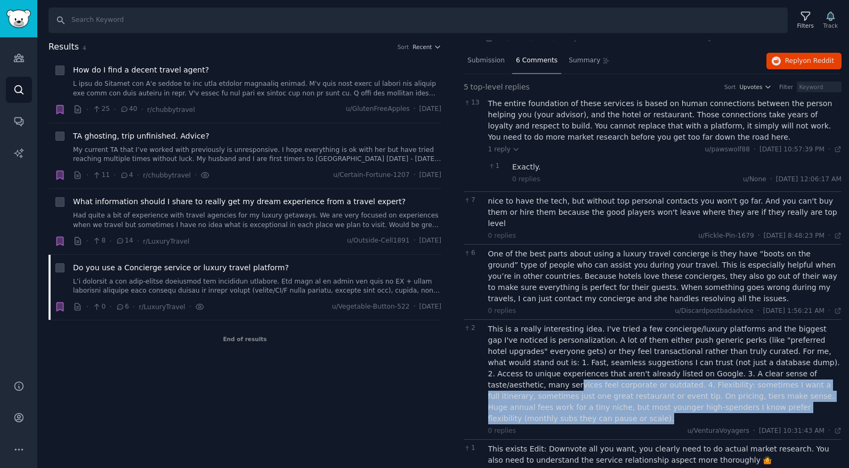
drag, startPoint x: 766, startPoint y: 358, endPoint x: 829, endPoint y: 394, distance: 73.3
click at [829, 395] on div "This is a really interesting idea. I've tried a few concierge/luxury platforms …" at bounding box center [665, 373] width 354 height 101
click at [258, 218] on link "Had quite a bit of experience with travel agencies for my luxury getaways. We a…" at bounding box center [257, 220] width 368 height 19
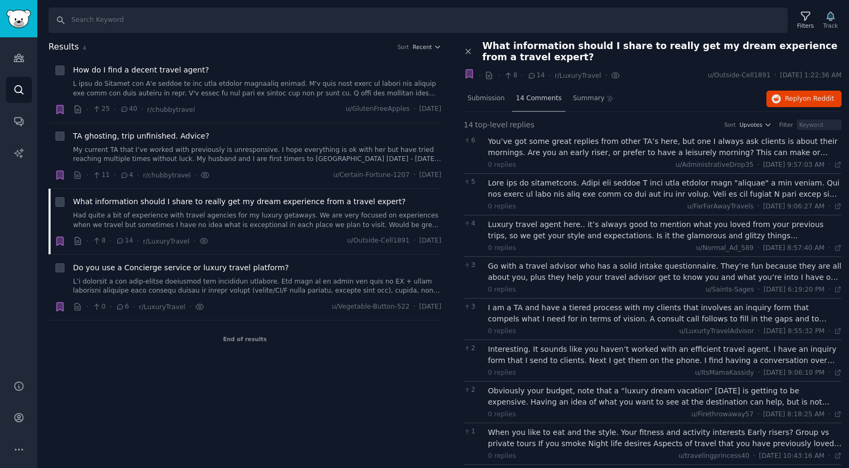
click at [530, 101] on span "14 Comments" at bounding box center [539, 99] width 46 height 10
click at [575, 96] on span "Summary" at bounding box center [588, 99] width 31 height 10
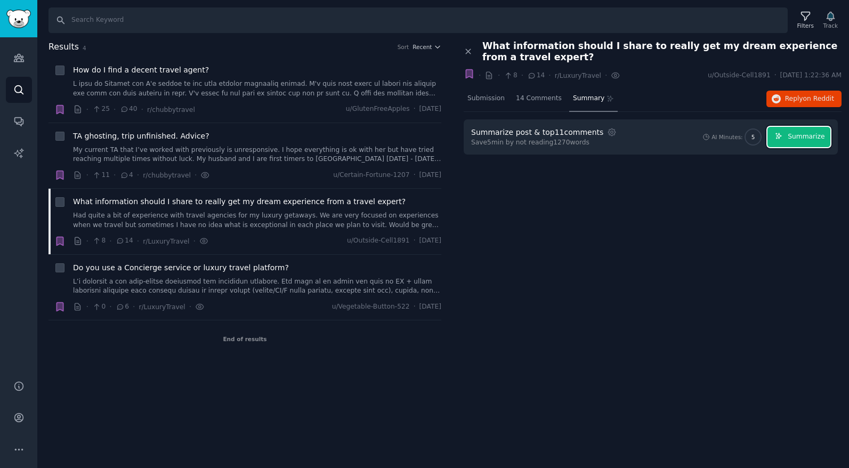
click at [809, 145] on button "Summarize" at bounding box center [798, 137] width 63 height 21
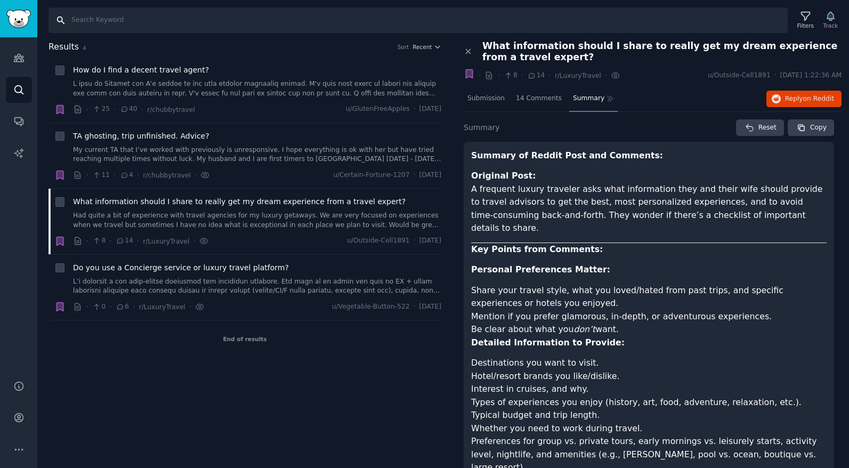
click at [287, 21] on input "Search" at bounding box center [417, 20] width 739 height 26
paste input "Perry Lane Hotel, A Luxury Collection Hotel, Savannah"
type input "Perry Lane Hotel, A Luxury Collection Hotel, Savannah"
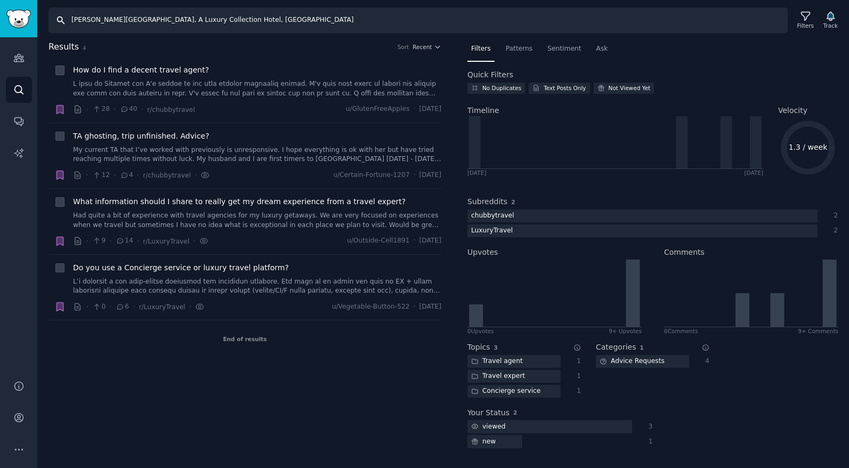
click at [348, 28] on input "Perry Lane Hotel, A Luxury Collection Hotel, Savannah" at bounding box center [417, 20] width 739 height 26
click at [18, 58] on icon "Sidebar" at bounding box center [19, 57] width 10 height 7
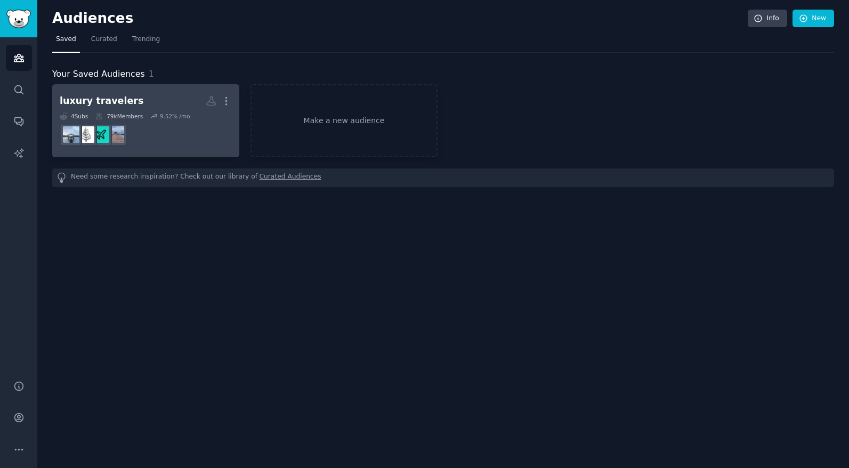
click at [192, 125] on dd at bounding box center [146, 135] width 172 height 30
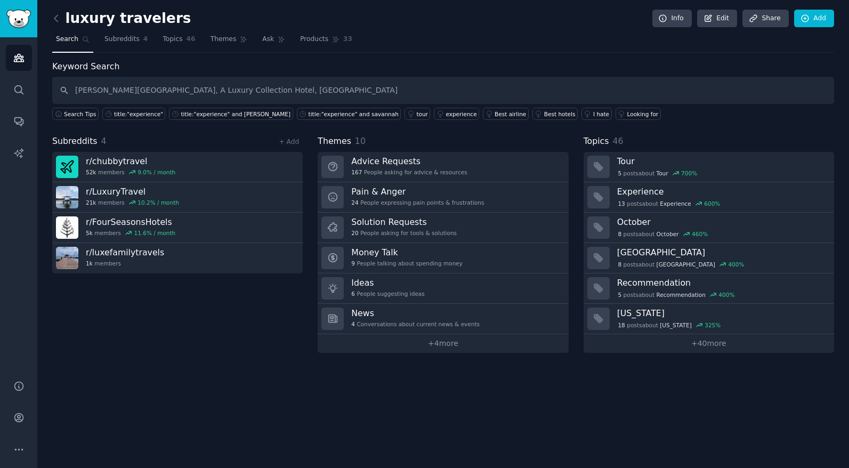
type input "Perry Lane Hotel, A Luxury Collection Hotel, Savannah"
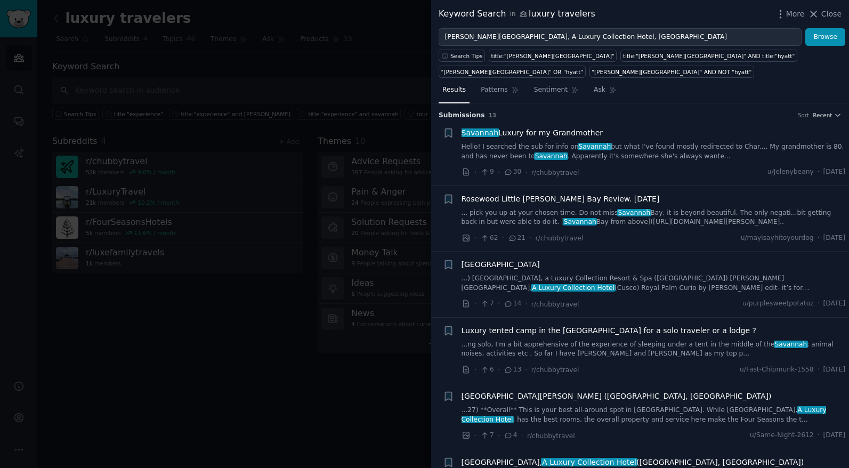
click at [690, 157] on link "Hello! I searched the sub for info on Savannah but what I've found mostly redir…" at bounding box center [653, 151] width 384 height 19
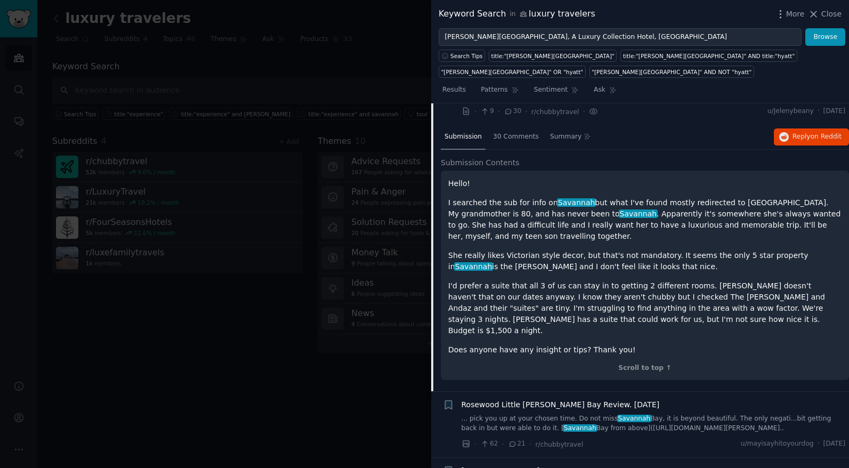
scroll to position [61, 0]
click at [564, 134] on span "Summary" at bounding box center [565, 137] width 31 height 10
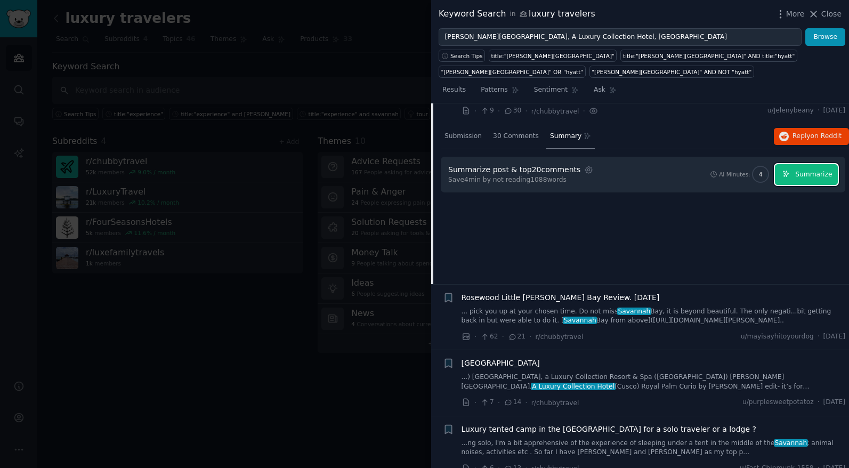
click at [824, 171] on span "Summarize" at bounding box center [813, 175] width 37 height 10
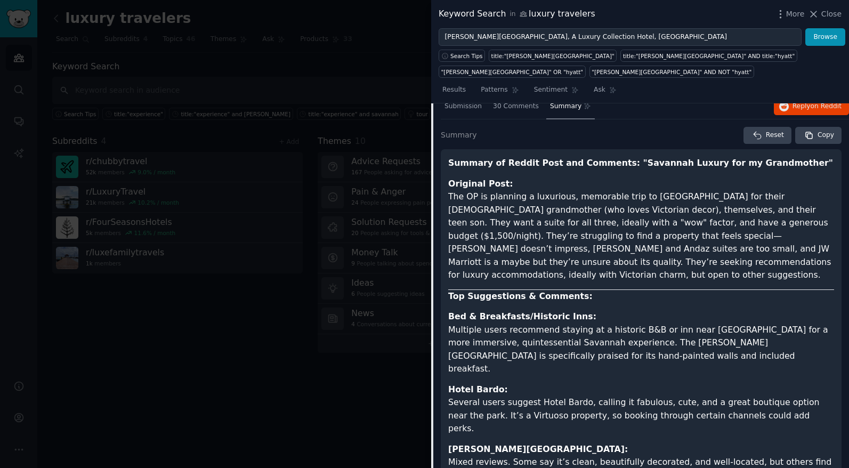
scroll to position [0, 0]
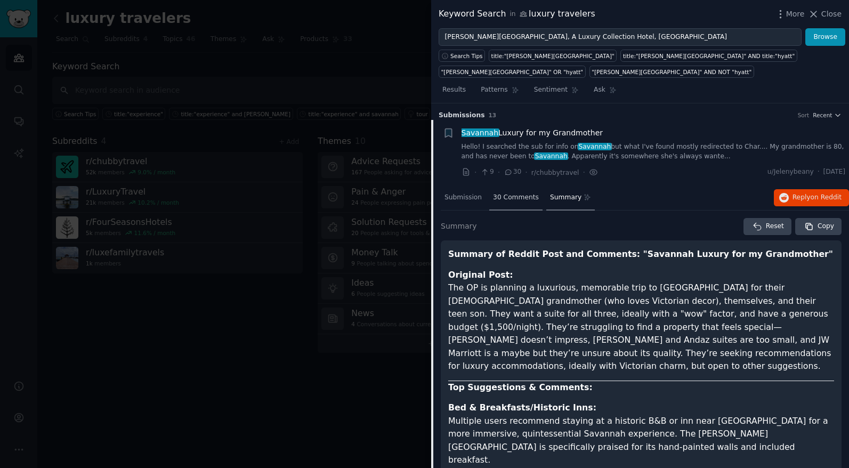
click at [514, 203] on div "30 Comments" at bounding box center [515, 198] width 53 height 26
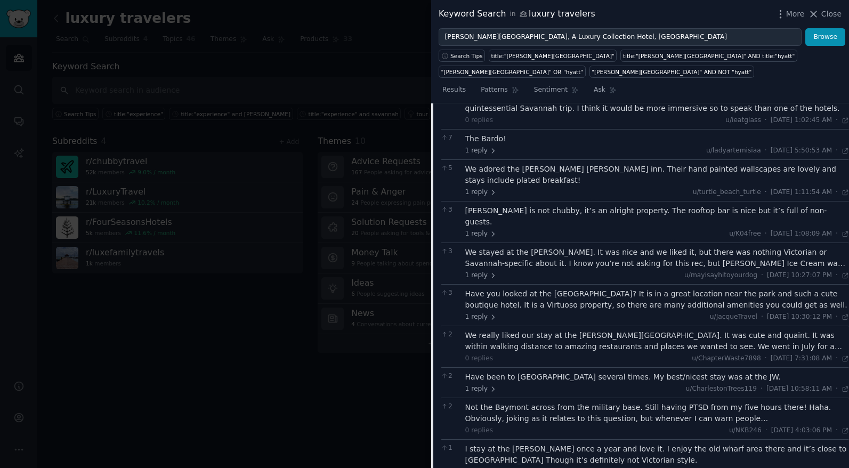
scroll to position [155, 0]
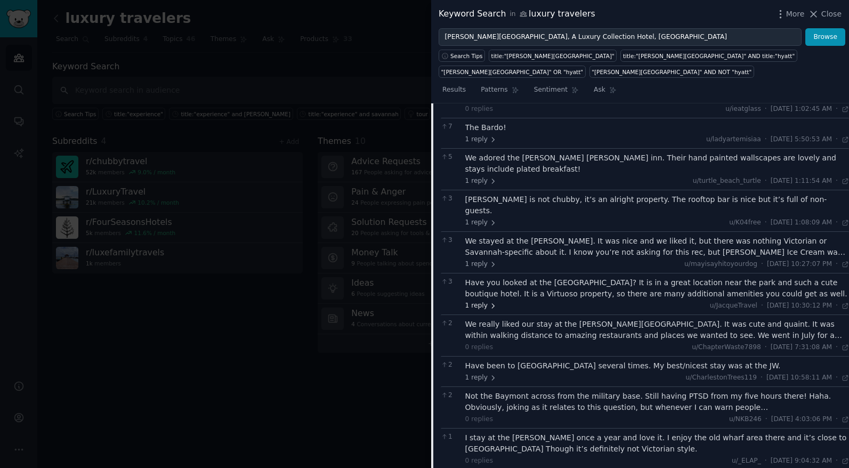
click at [482, 301] on span "1 reply" at bounding box center [481, 306] width 32 height 10
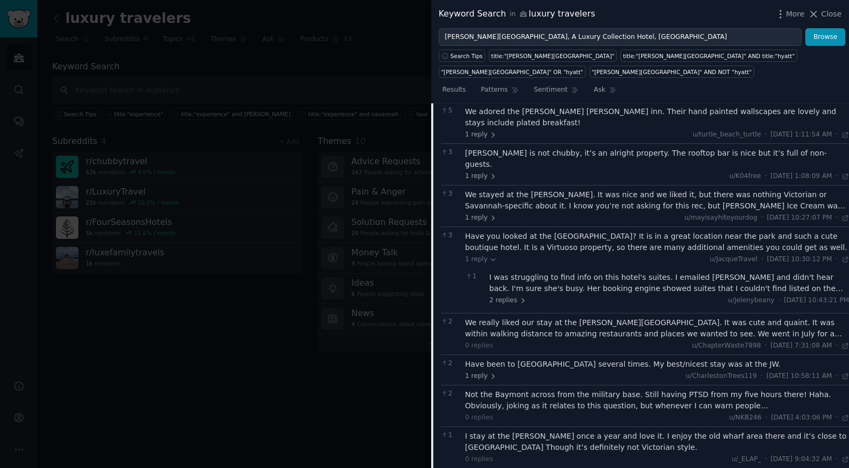
scroll to position [202, 0]
click at [507, 295] on span "2 replies" at bounding box center [507, 300] width 37 height 10
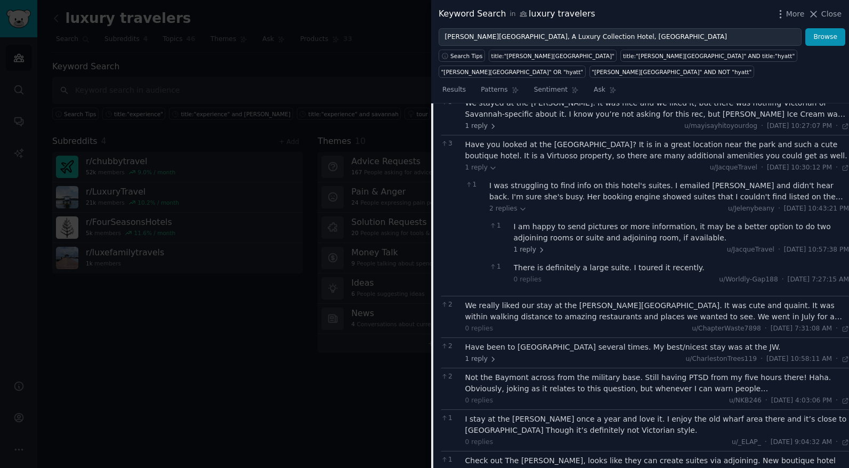
scroll to position [298, 0]
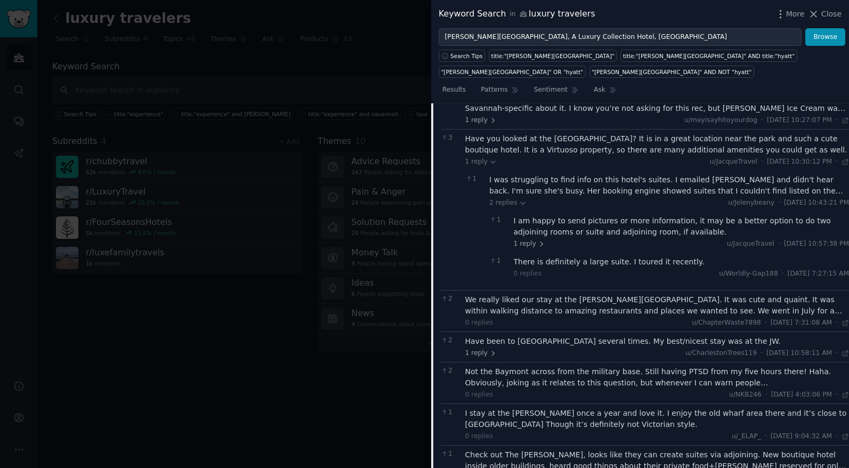
click at [657, 294] on div "We really liked our stay at the Perry Lane Hotel. It was cute and quaint. It wa…" at bounding box center [657, 305] width 384 height 22
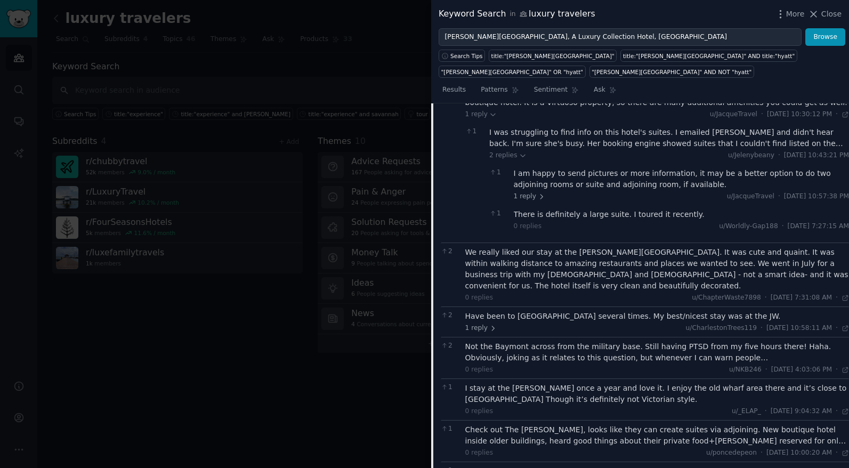
scroll to position [353, 0]
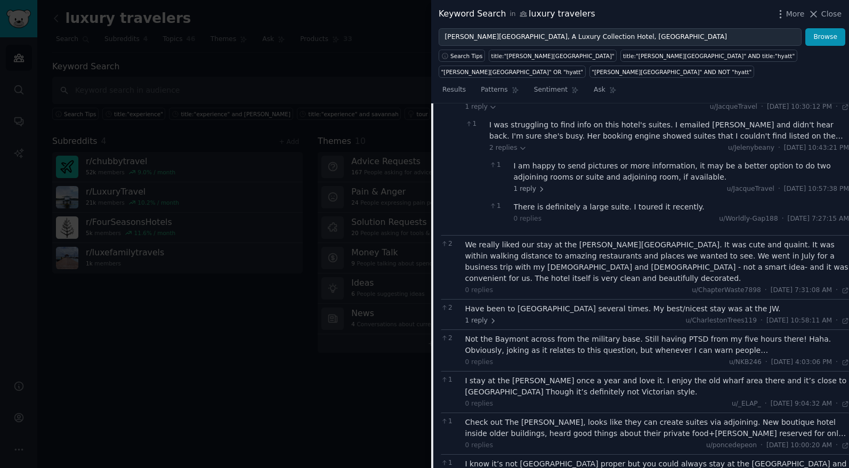
click at [663, 303] on div "Have been to Savannah several times. My best/nicest stay was at the JW." at bounding box center [657, 308] width 384 height 11
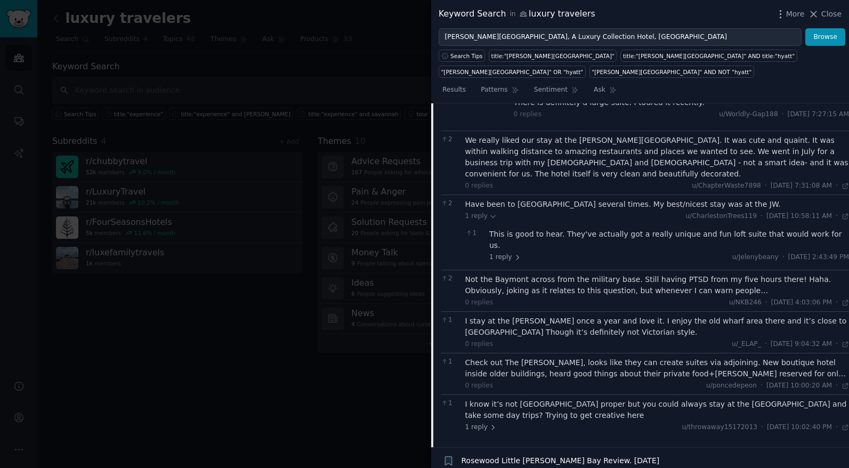
scroll to position [469, 0]
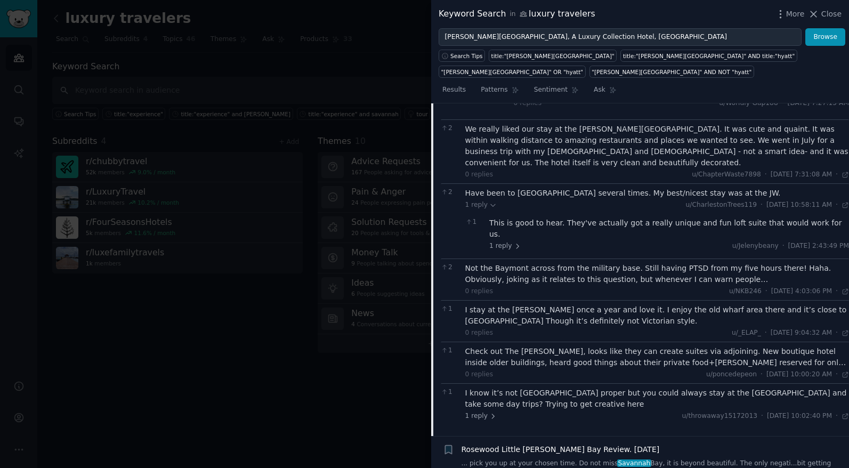
click at [568, 387] on div "I know it’s not Savannah proper but you could always stay at the Montage Palmet…" at bounding box center [657, 398] width 384 height 22
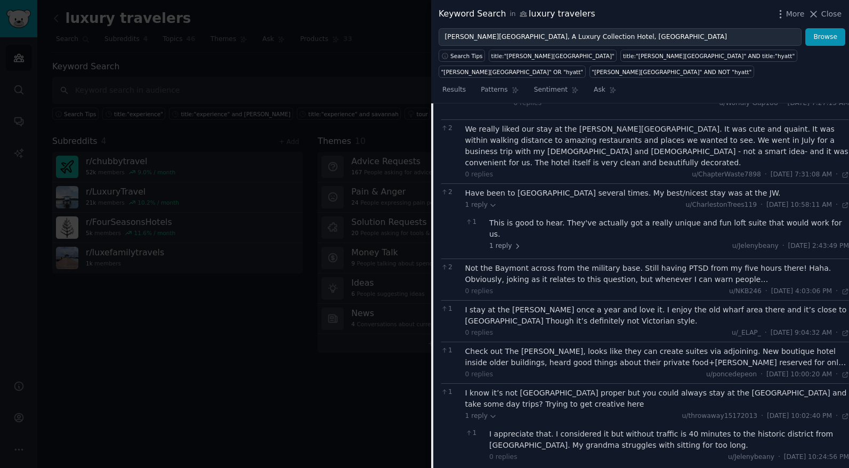
click at [659, 346] on div "Check out The Douglas, looks like they can create suites via adjoining. New bou…" at bounding box center [657, 357] width 384 height 22
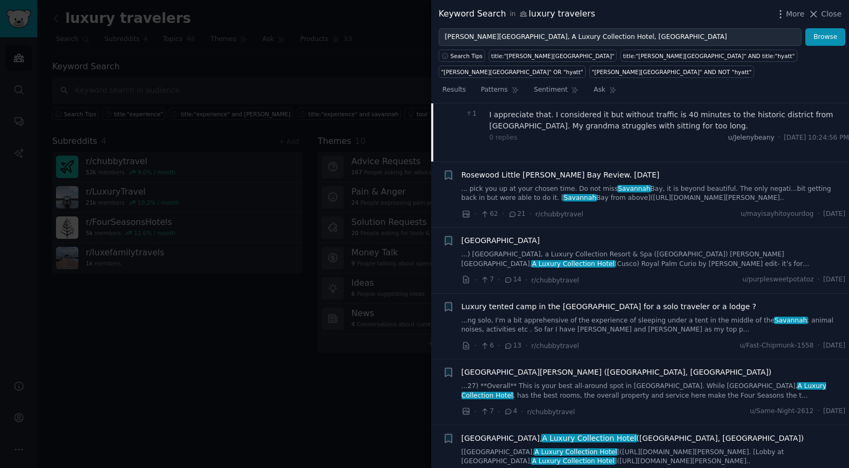
scroll to position [819, 0]
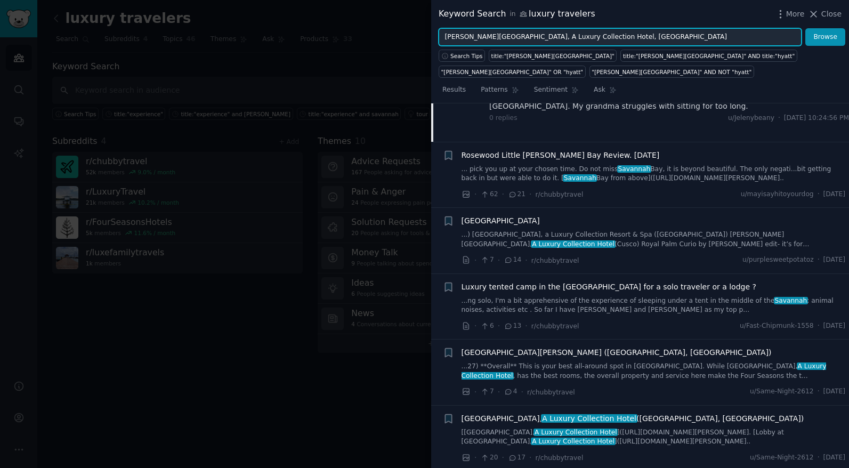
drag, startPoint x: 581, startPoint y: 34, endPoint x: 533, endPoint y: 37, distance: 48.0
click at [438, 33] on input "Perry Lane Hotel, A Luxury Collection Hotel, Savannah" at bounding box center [619, 37] width 363 height 18
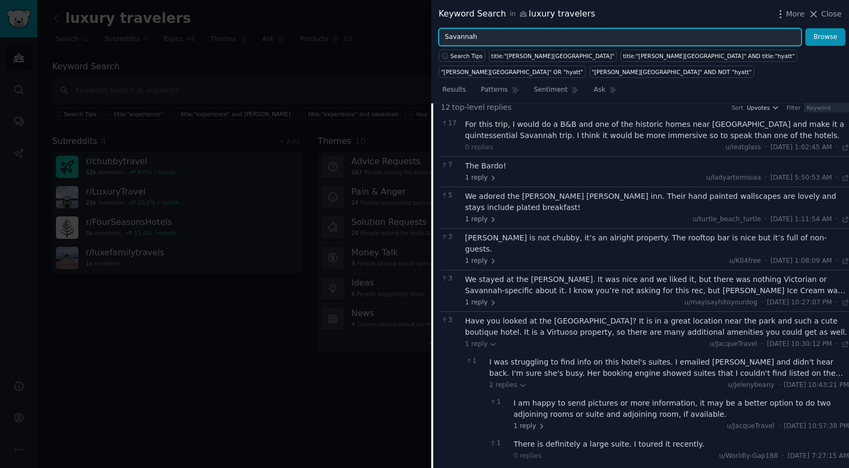
scroll to position [0, 0]
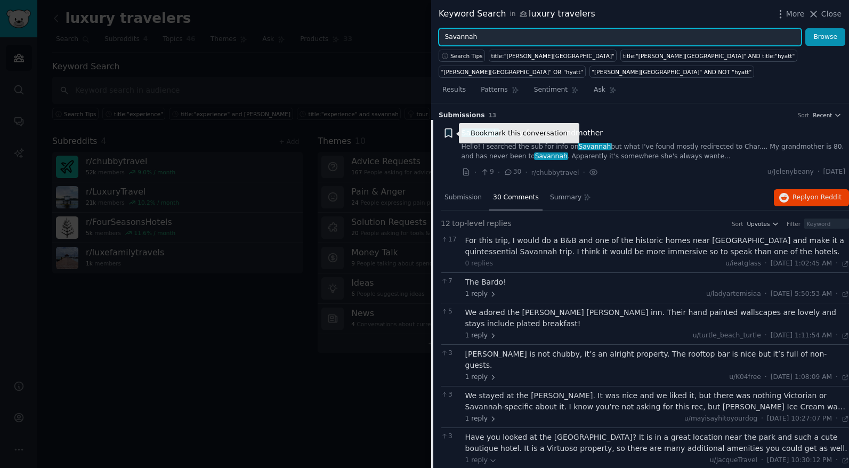
click at [446, 132] on icon "button" at bounding box center [448, 133] width 6 height 9
type input "Savannah"
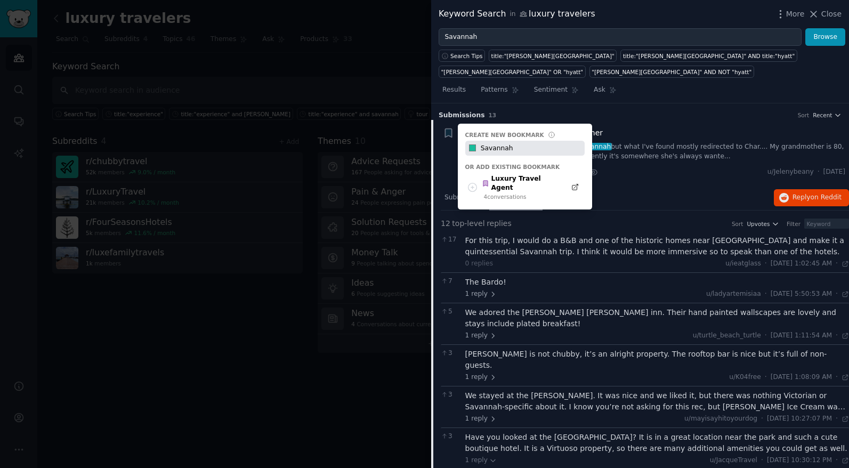
type input "Savannah"
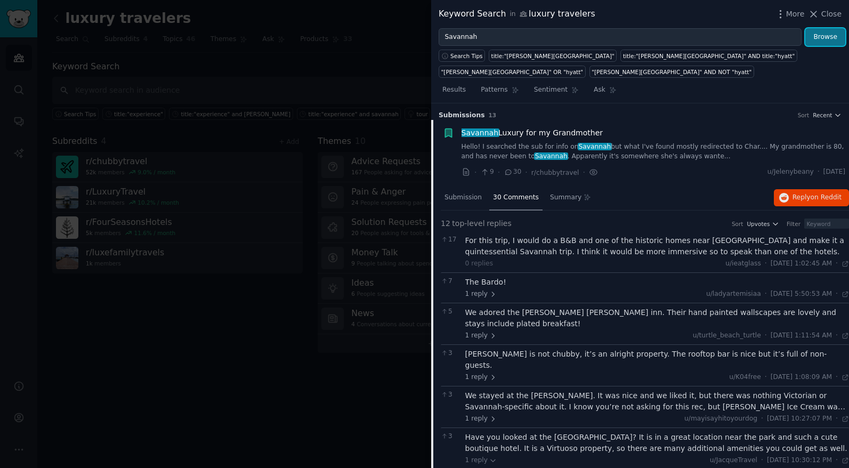
click at [835, 40] on button "Browse" at bounding box center [825, 37] width 40 height 18
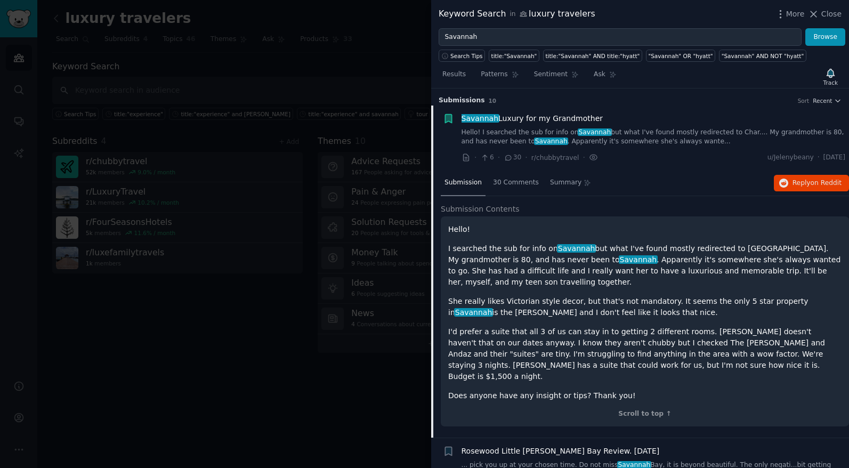
click at [733, 148] on div "Savannah Luxury for my Grandmother Hello! I searched the sub for info on Savann…" at bounding box center [653, 138] width 384 height 51
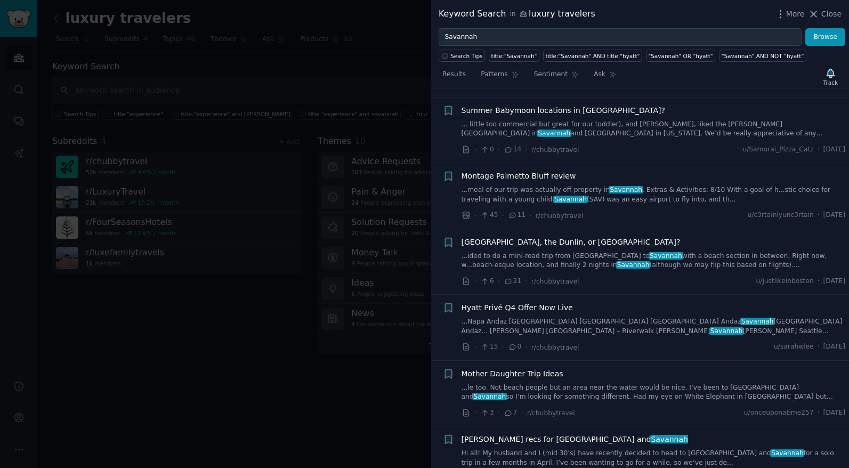
scroll to position [474, 0]
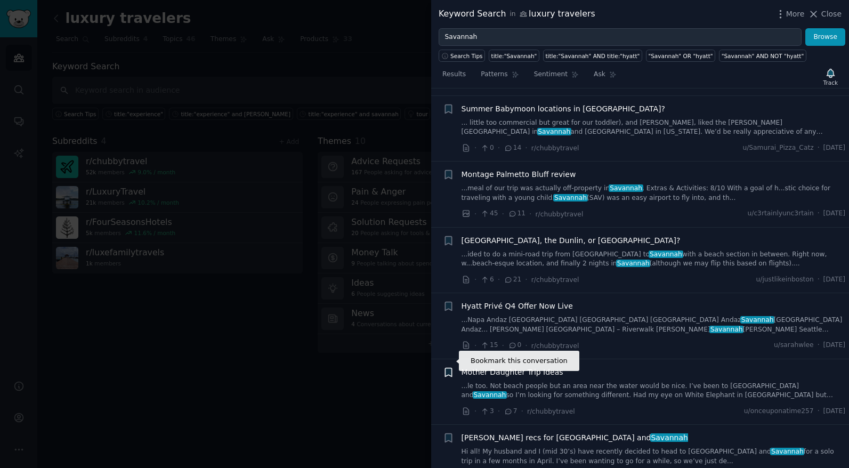
click at [446, 368] on icon "button" at bounding box center [448, 372] width 6 height 9
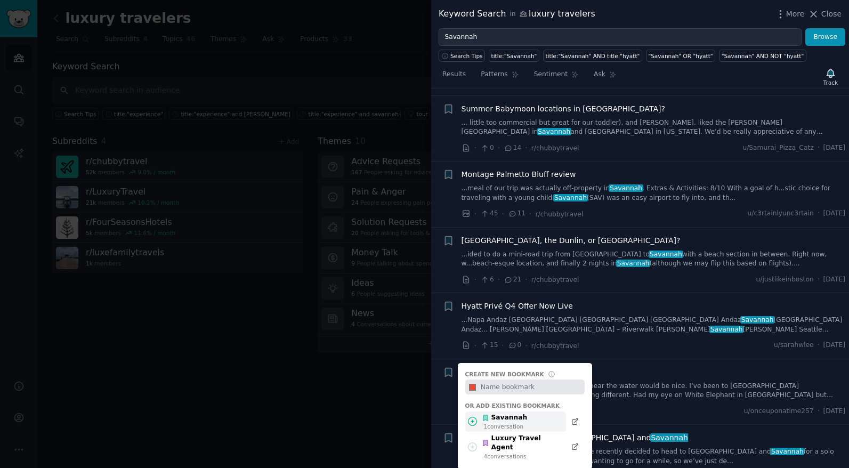
click at [509, 413] on div "Savannah" at bounding box center [504, 418] width 45 height 10
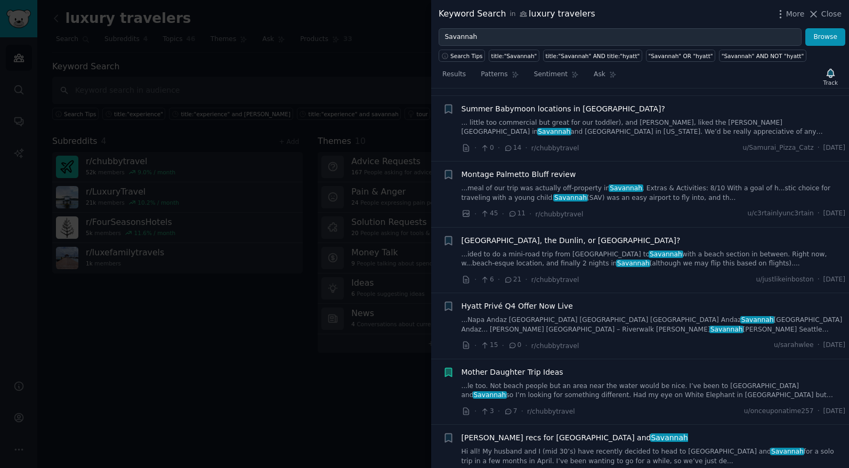
scroll to position [551, 0]
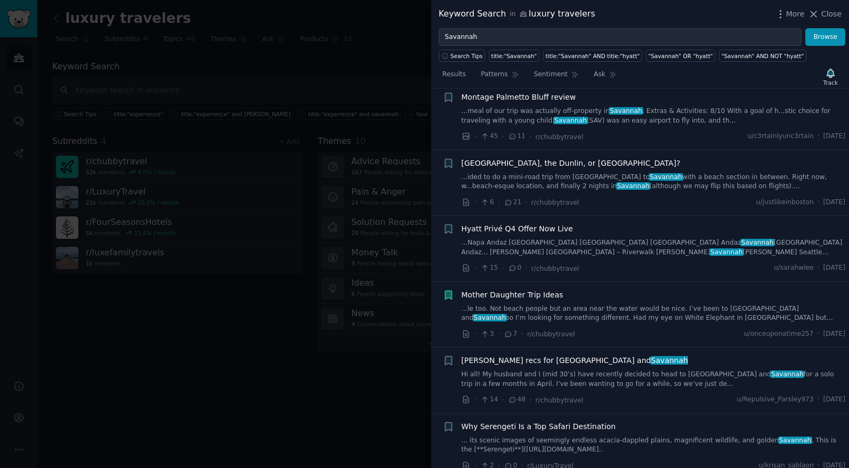
click at [623, 371] on link "Hi all! My husband and I (mid 30’s) have recently decided to head to Charleston…" at bounding box center [653, 379] width 384 height 19
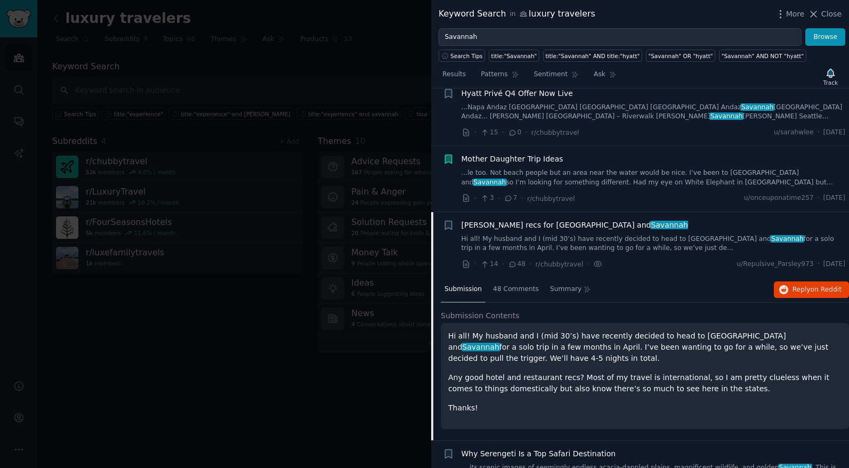
scroll to position [459, 0]
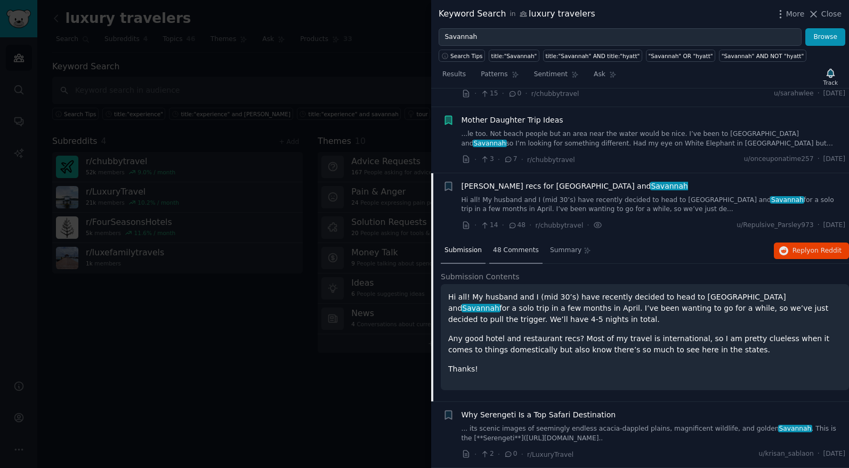
click at [516, 248] on span "48 Comments" at bounding box center [516, 251] width 46 height 10
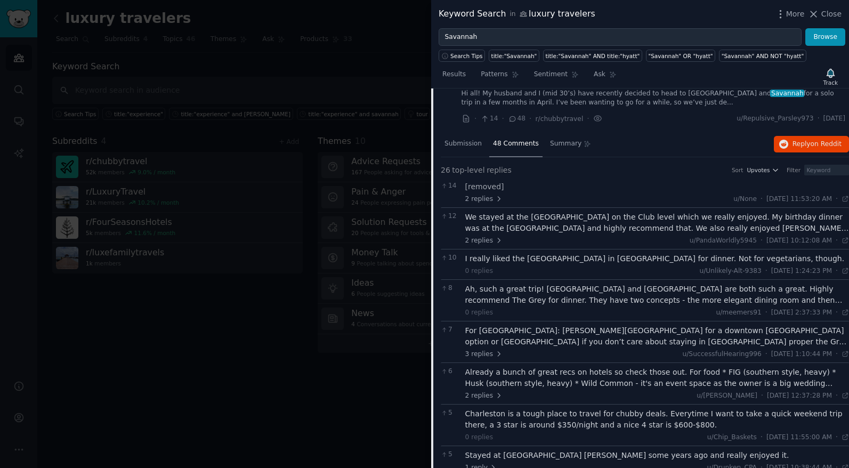
scroll to position [572, 0]
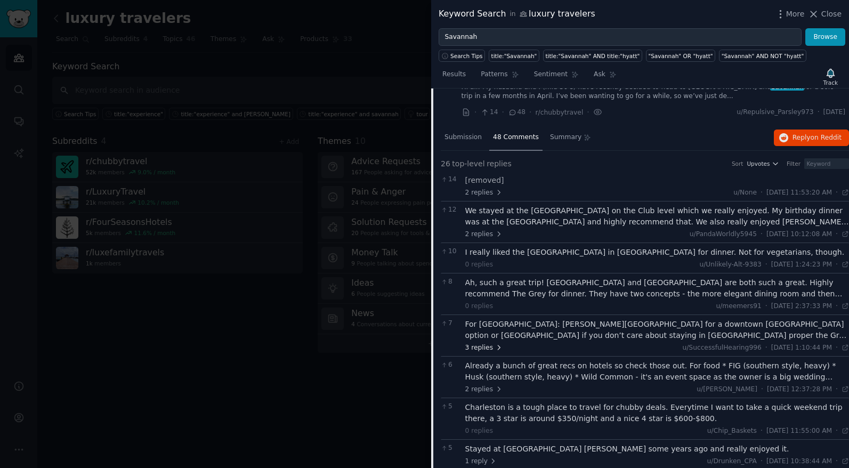
click at [490, 348] on span "3 replies" at bounding box center [483, 348] width 37 height 10
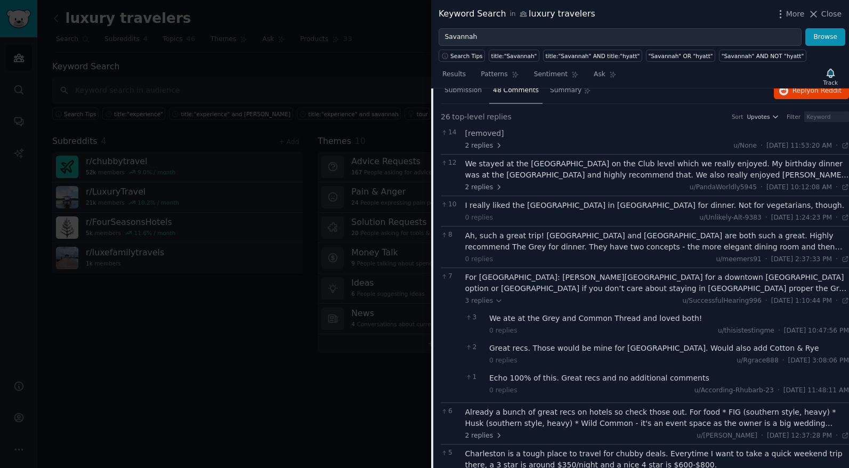
scroll to position [620, 0]
click at [663, 280] on div "For Savannah: Perry Lane hotel for a downtown Savannah option or Montage Palmet…" at bounding box center [657, 282] width 384 height 22
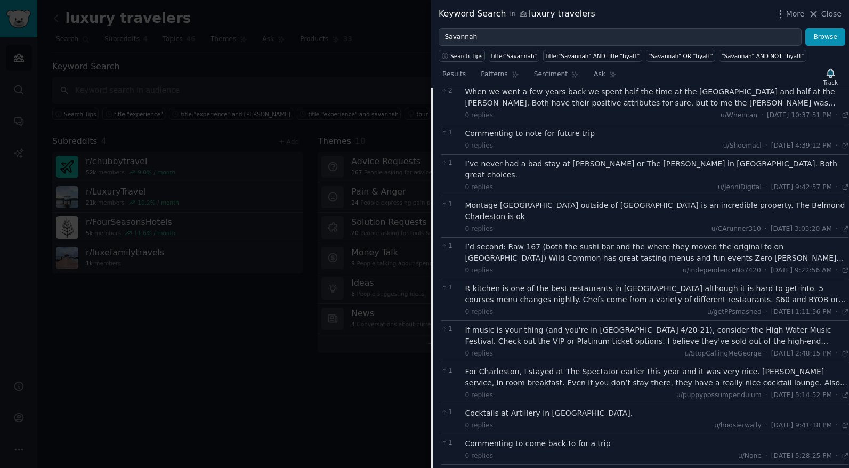
scroll to position [1158, 0]
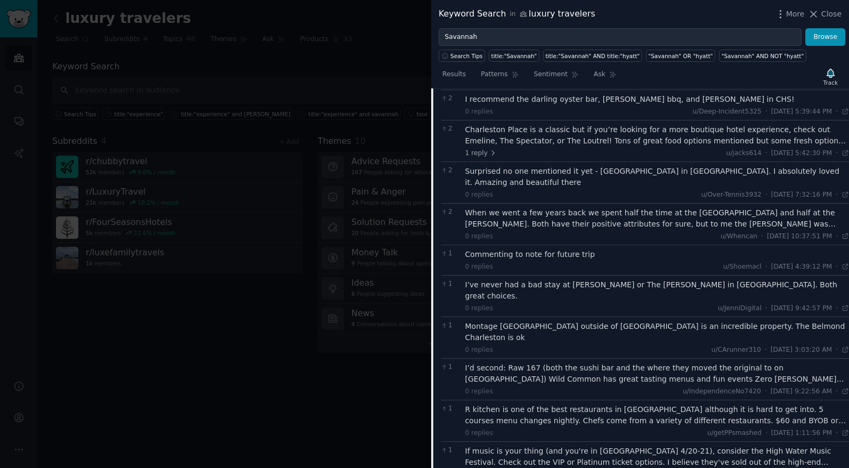
click at [680, 227] on div "When we went a few years back we spent half the time at the Wentworth Mansion a…" at bounding box center [657, 218] width 384 height 22
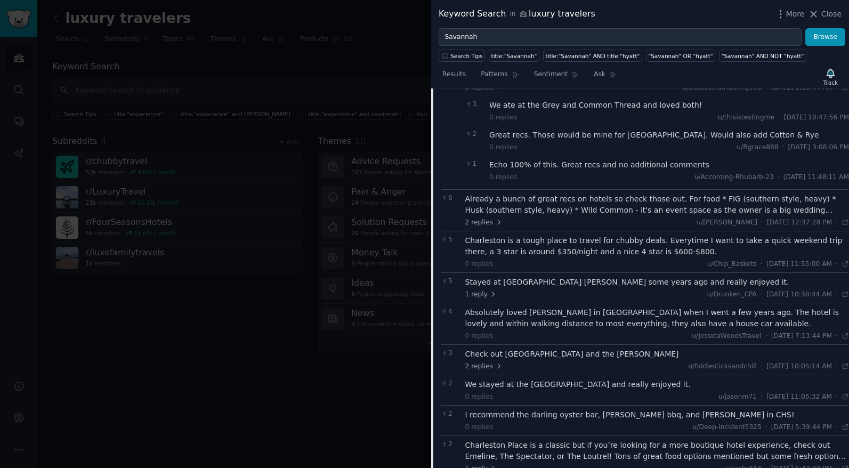
scroll to position [672, 0]
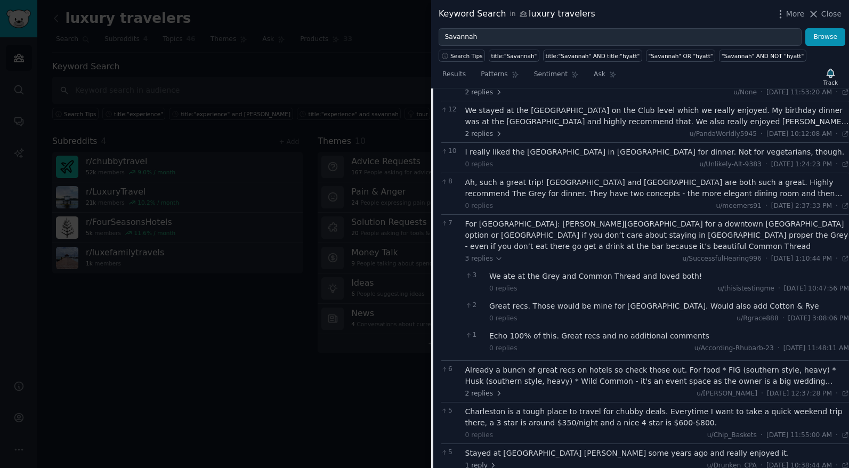
click at [603, 200] on div "Ah, such a great trip! Charleston and Savannah are both such a great. Highly re…" at bounding box center [657, 194] width 384 height 34
click at [634, 189] on div "Ah, such a great trip! Charleston and Savannah are both such a great. Highly re…" at bounding box center [657, 188] width 384 height 22
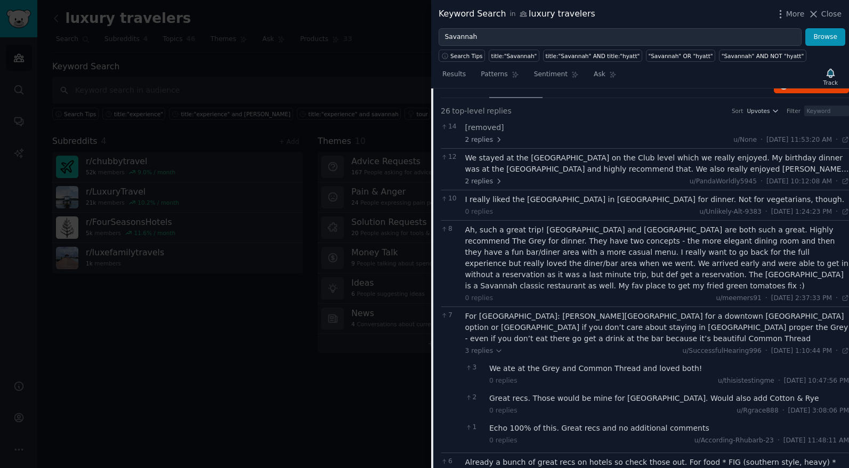
scroll to position [619, 0]
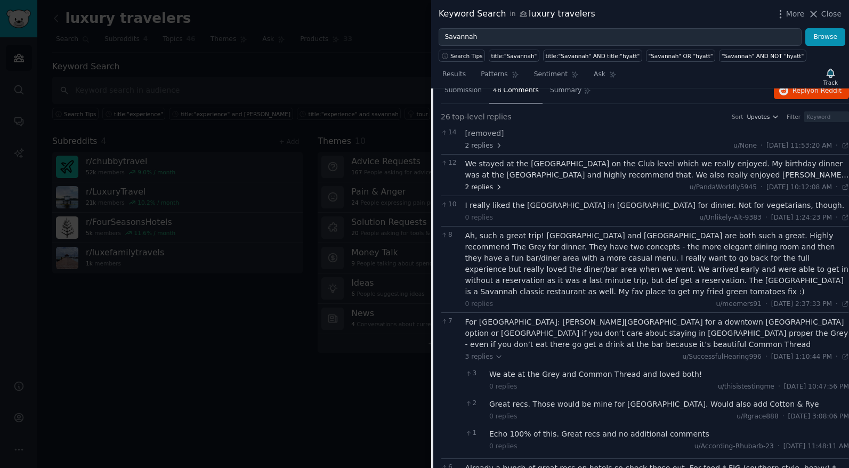
click at [489, 189] on span "2 replies" at bounding box center [483, 188] width 37 height 10
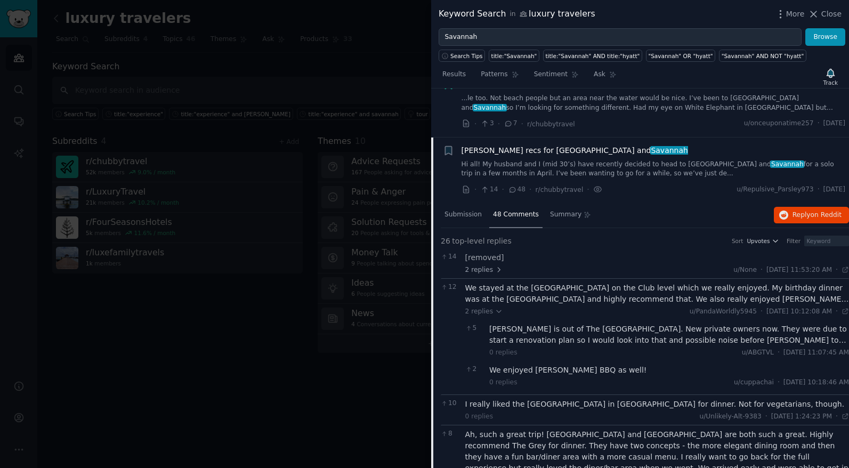
scroll to position [498, 0]
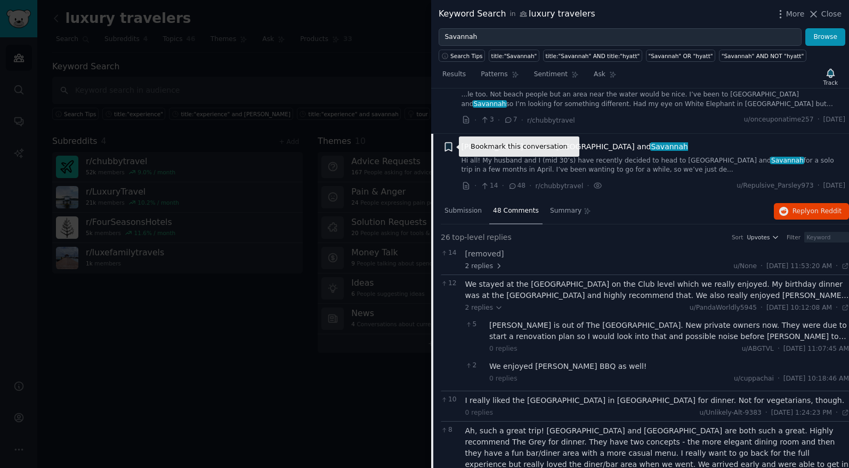
click at [448, 148] on icon "button" at bounding box center [448, 146] width 6 height 9
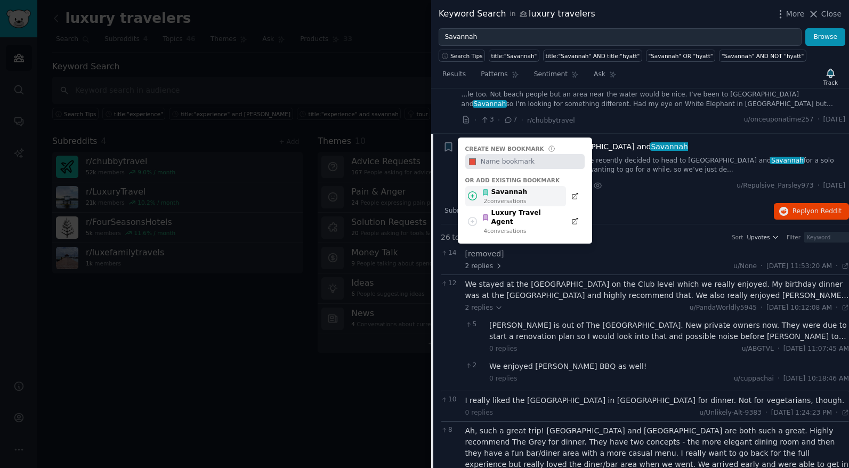
click at [491, 190] on div "Savannah" at bounding box center [504, 193] width 45 height 10
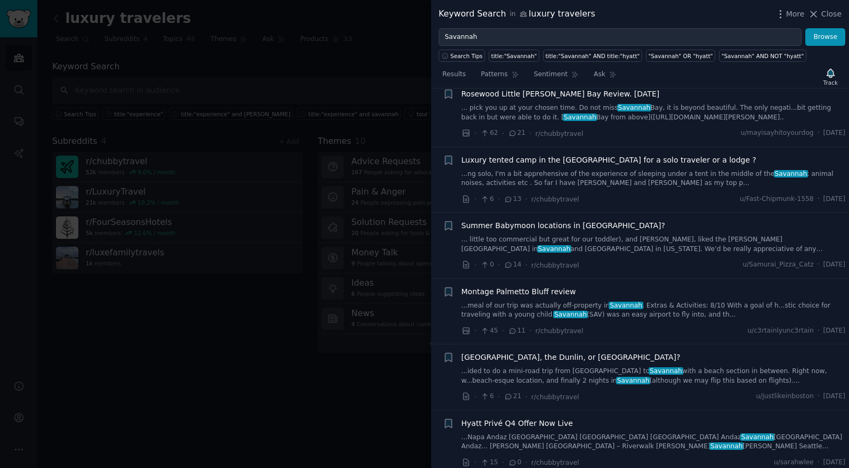
scroll to position [90, 0]
click at [613, 242] on link "... little too commercial but great for our toddler), and stateside, liked the …" at bounding box center [653, 244] width 384 height 19
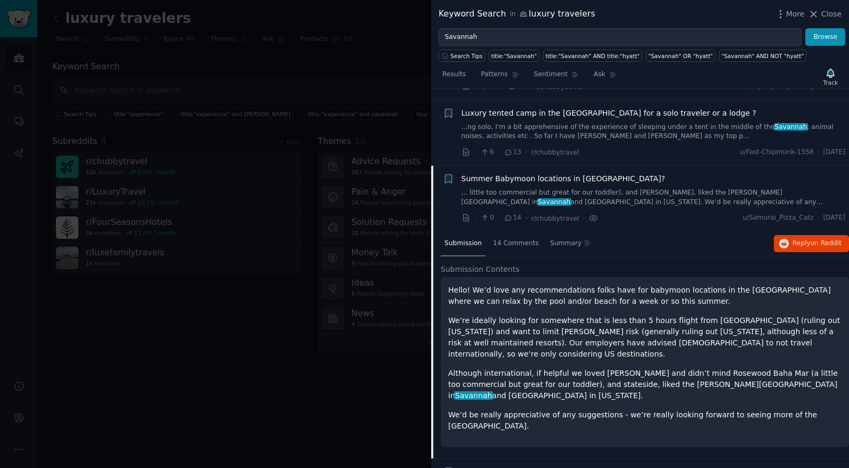
scroll to position [136, 0]
click at [496, 241] on span "14 Comments" at bounding box center [516, 244] width 46 height 10
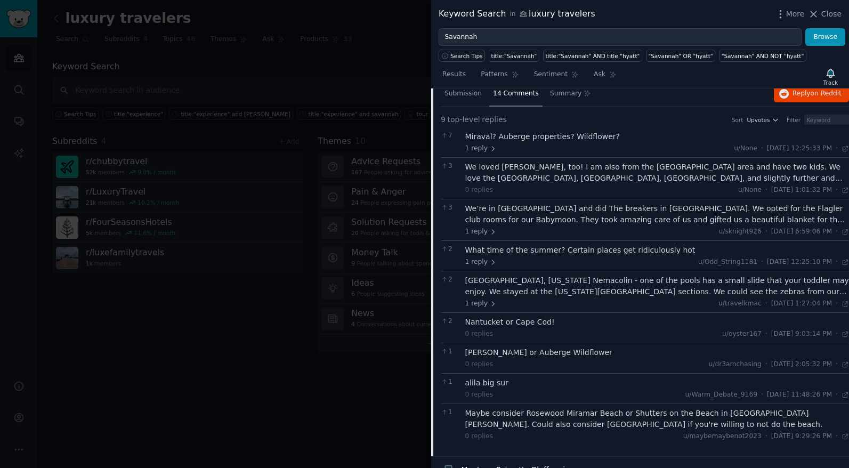
scroll to position [310, 0]
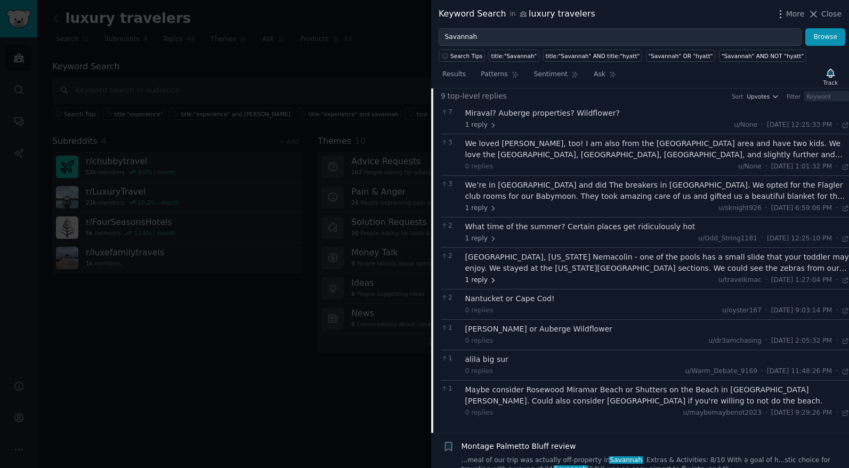
click at [480, 277] on span "1 reply" at bounding box center [481, 280] width 32 height 10
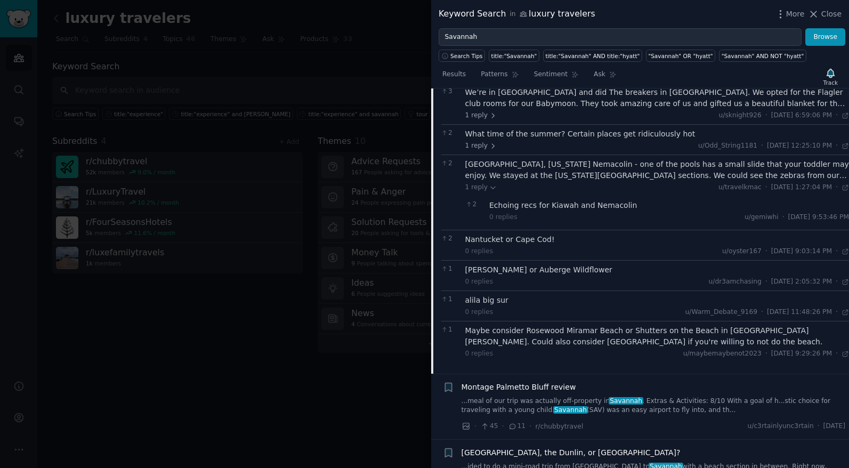
scroll to position [415, 0]
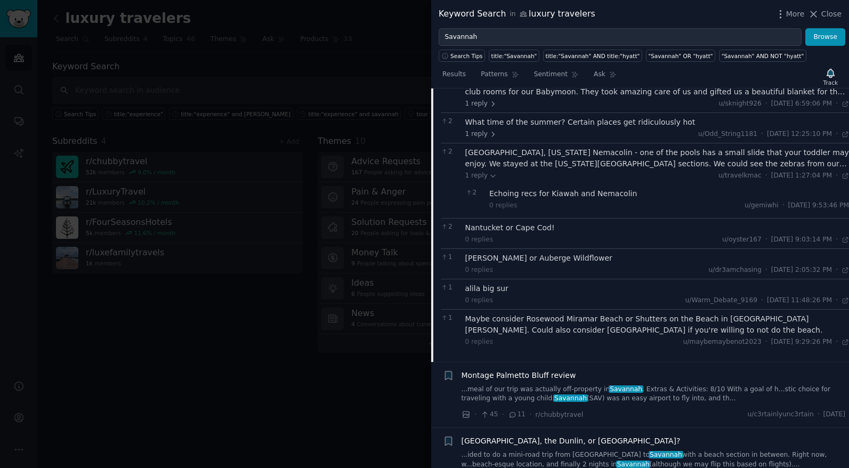
click at [635, 383] on div "Montage Palmetto Bluff review ...meal of our trip was actually off-property in …" at bounding box center [653, 387] width 384 height 34
click at [608, 389] on span "Savannah" at bounding box center [625, 388] width 34 height 7
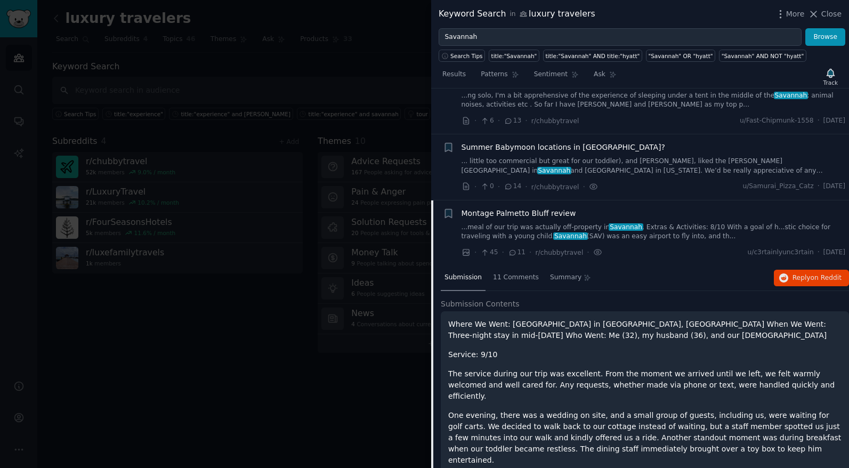
scroll to position [194, 0]
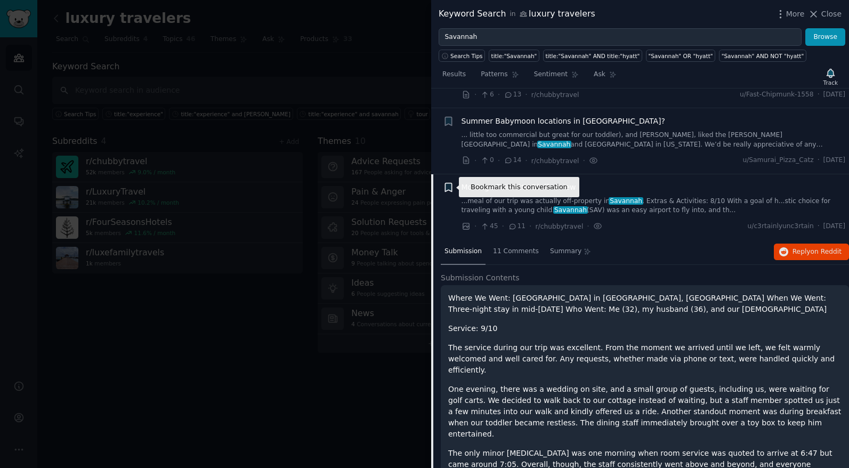
click at [450, 190] on icon "button" at bounding box center [448, 187] width 6 height 9
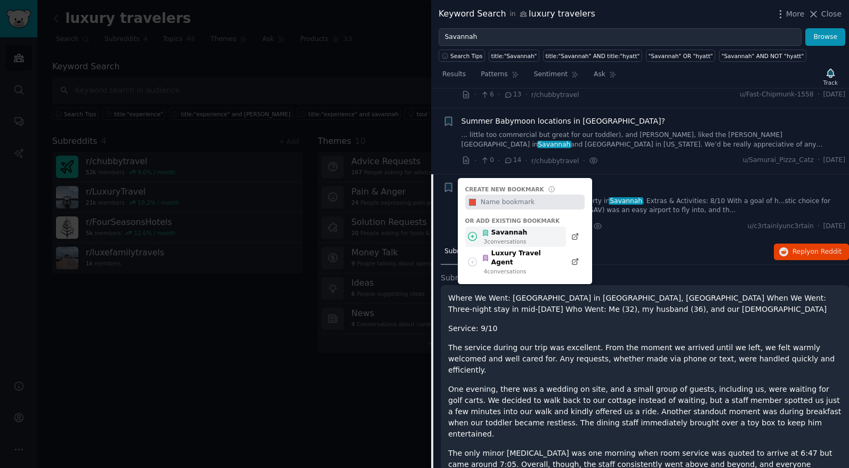
click at [473, 236] on icon at bounding box center [472, 236] width 9 height 9
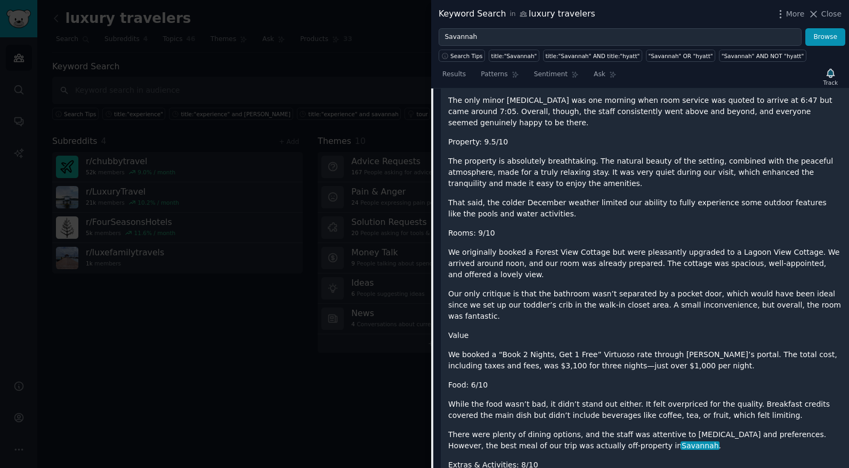
scroll to position [549, 0]
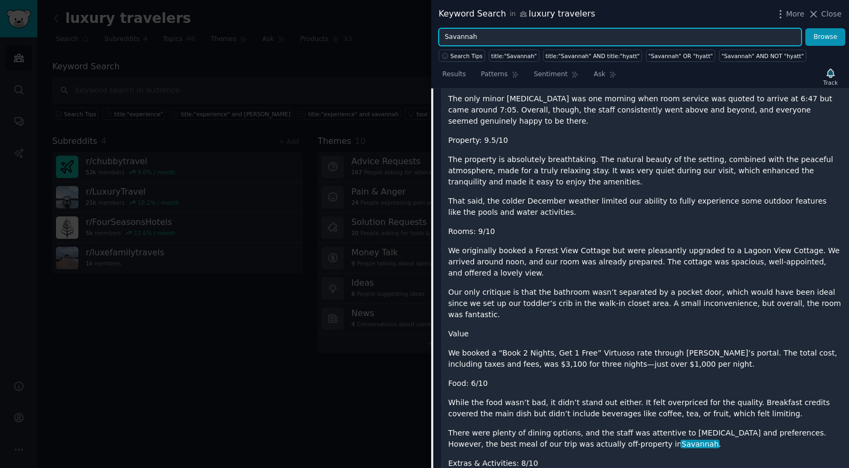
click at [590, 39] on input "Savannah" at bounding box center [619, 37] width 363 height 18
type input "christmas"
click at [805, 28] on button "Browse" at bounding box center [825, 37] width 40 height 18
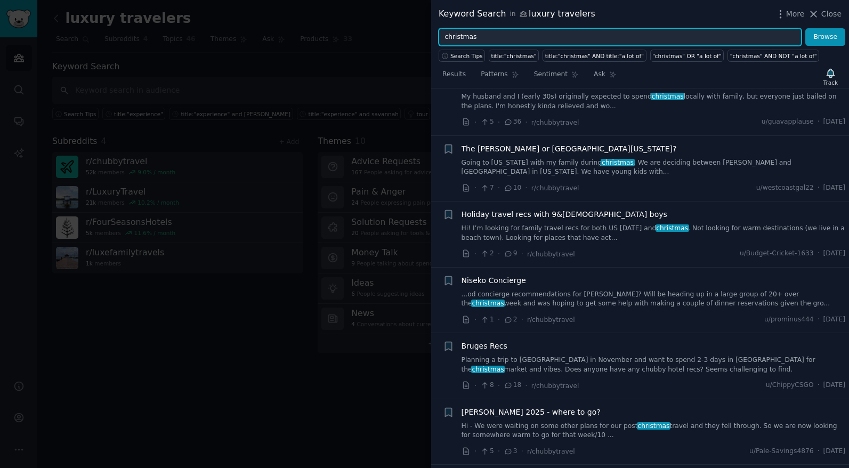
scroll to position [103, 0]
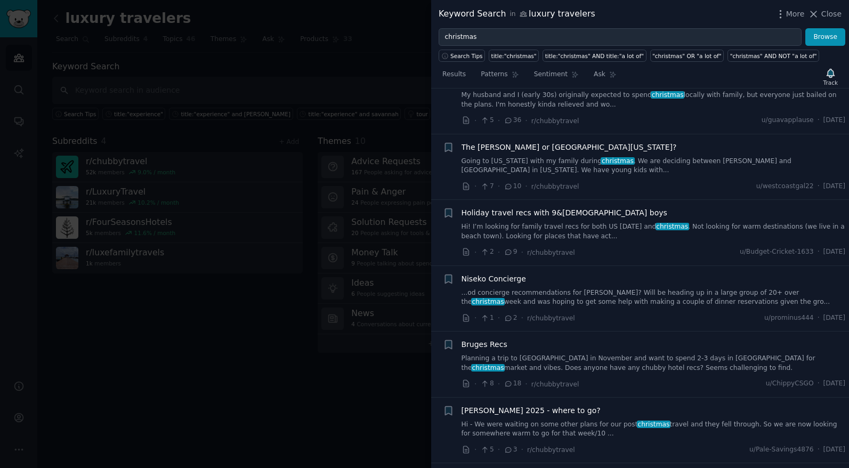
click at [608, 228] on link "Hi! I’m looking for family travel recs for both US Thanksgiving and christmas .…" at bounding box center [653, 231] width 384 height 19
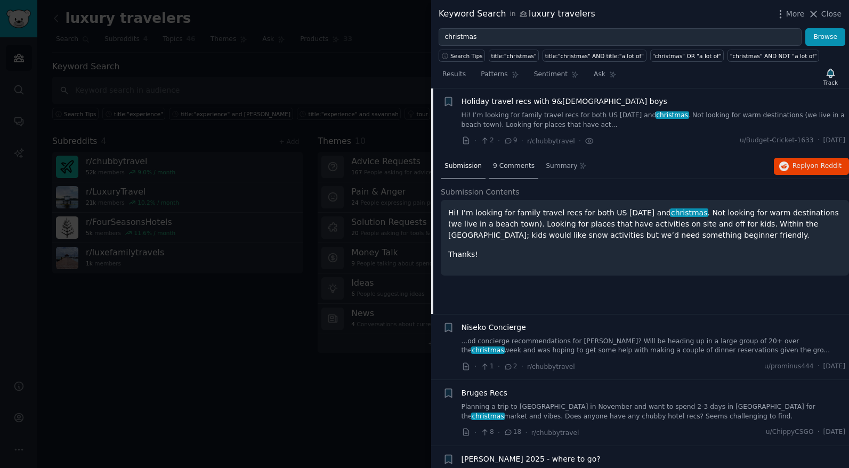
scroll to position [212, 0]
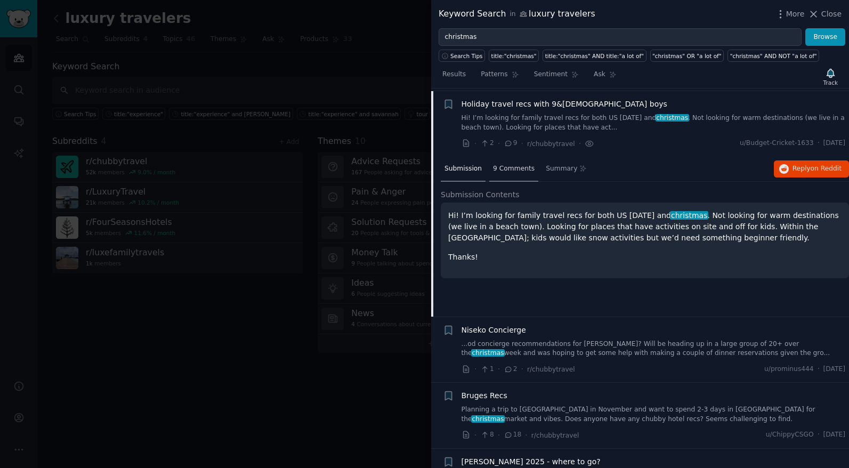
click at [520, 166] on span "9 Comments" at bounding box center [514, 169] width 42 height 10
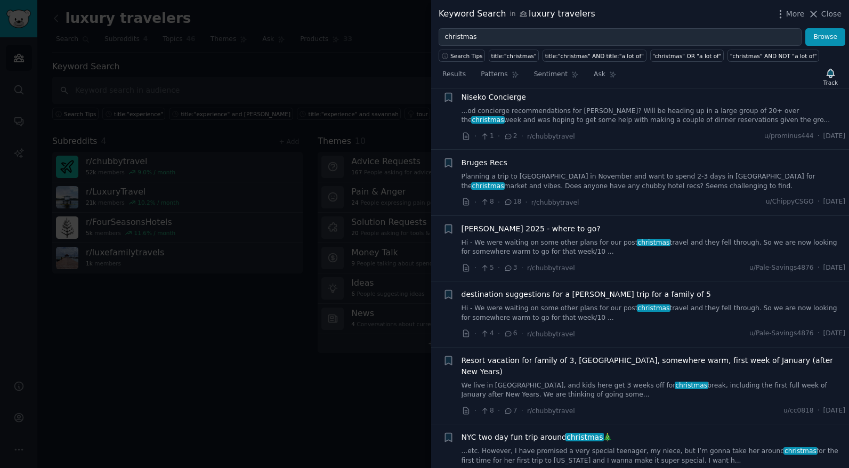
scroll to position [596, 0]
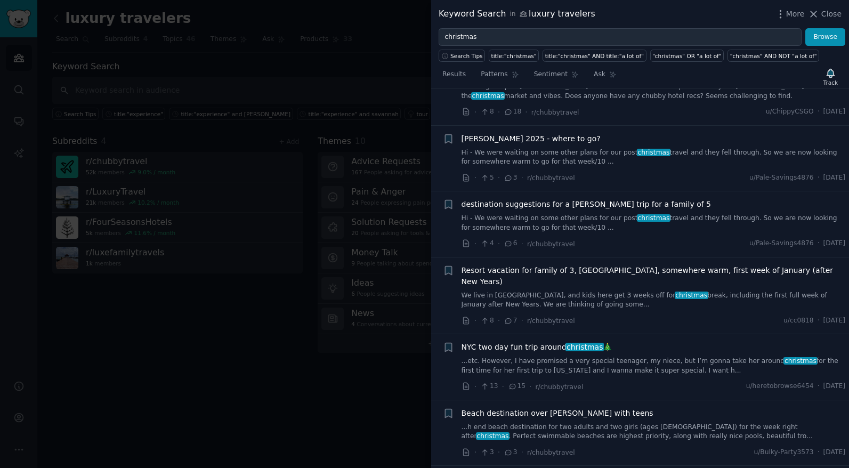
click at [575, 225] on link "Hi - We were waiting on some other plans for our post christmas travel and they…" at bounding box center [653, 223] width 384 height 19
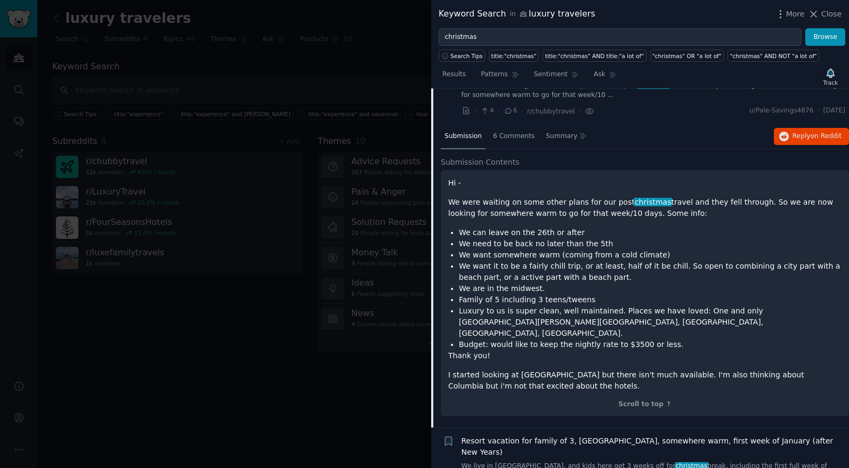
scroll to position [508, 0]
click at [516, 136] on span "6 Comments" at bounding box center [514, 136] width 42 height 10
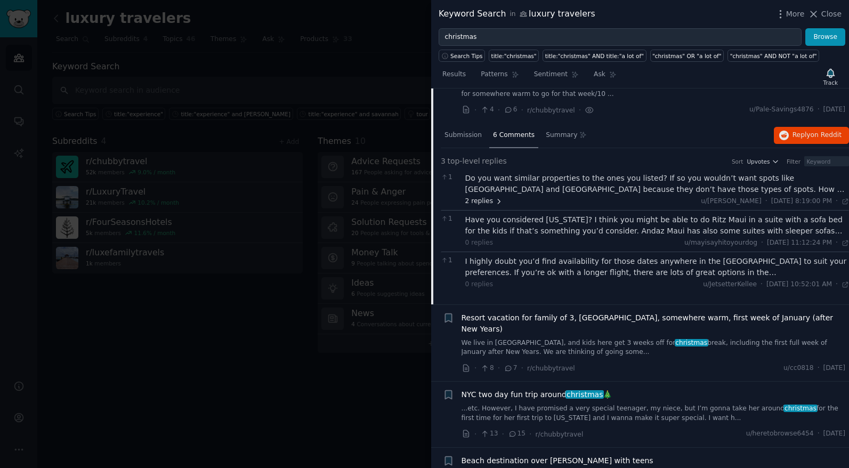
click at [498, 198] on icon at bounding box center [498, 201] width 7 height 7
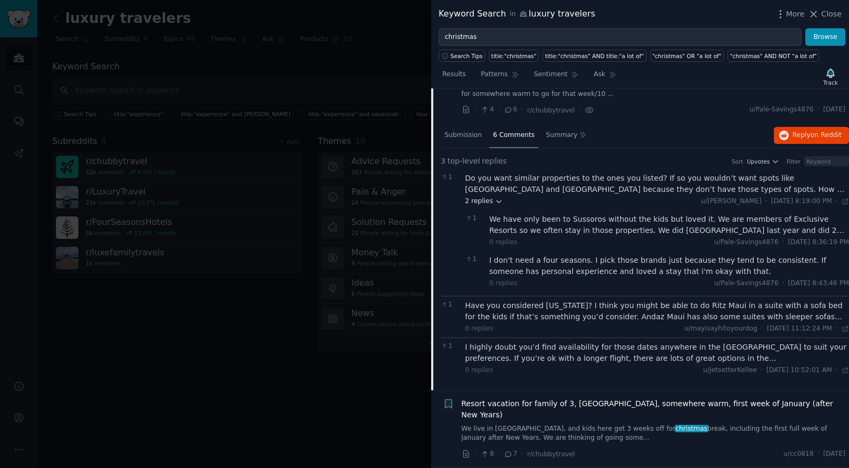
click at [498, 198] on icon at bounding box center [498, 201] width 7 height 7
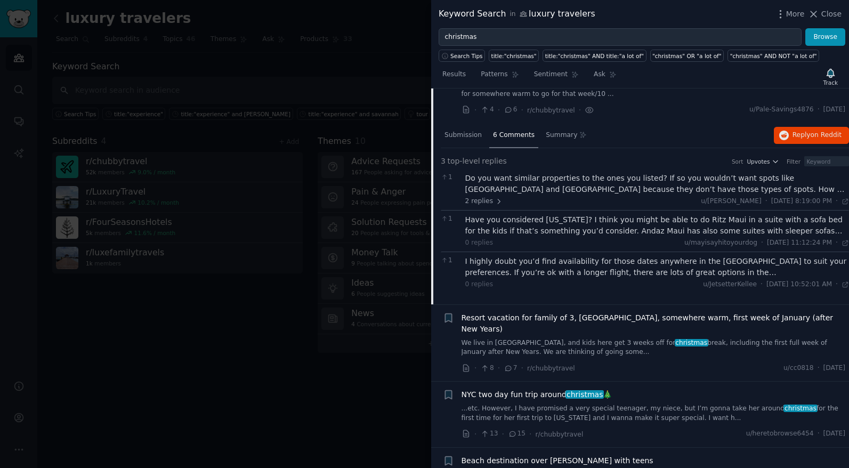
click at [623, 338] on link "We live in Los Angeles, and kids here get 3 weeks off for christmas break, incl…" at bounding box center [653, 347] width 384 height 19
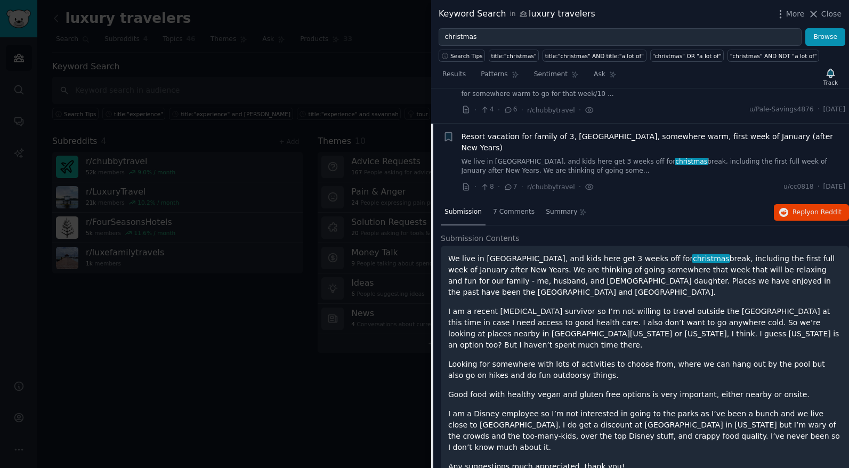
scroll to position [543, 0]
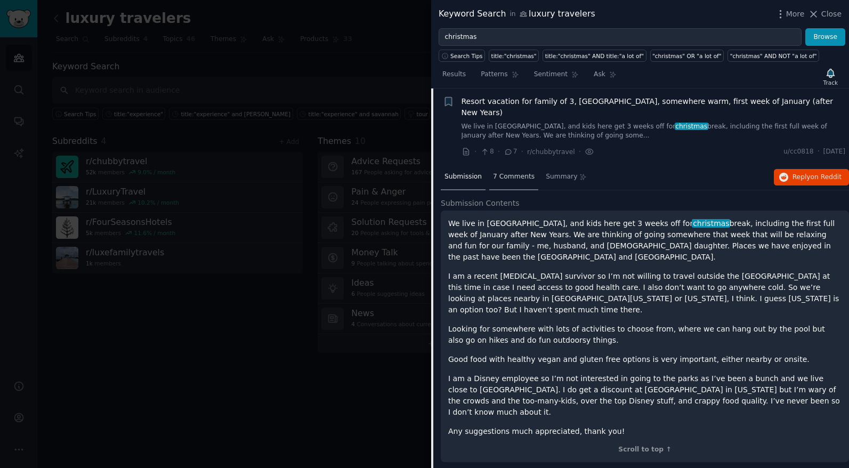
click at [523, 172] on span "7 Comments" at bounding box center [514, 177] width 42 height 10
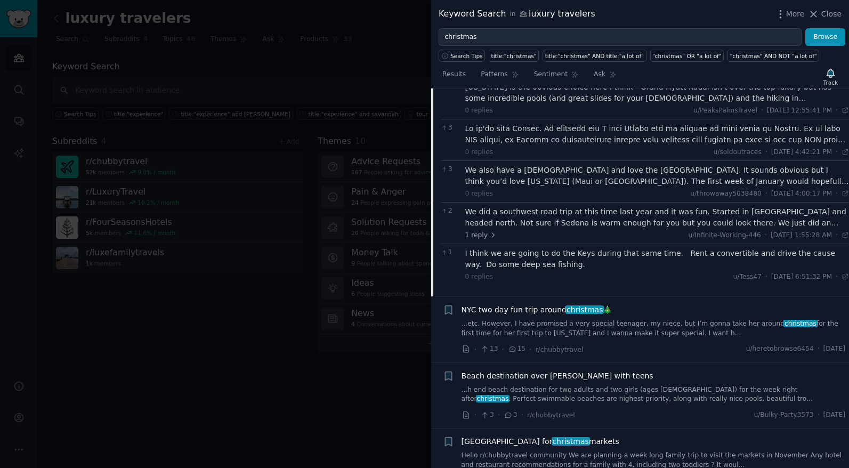
scroll to position [816, 0]
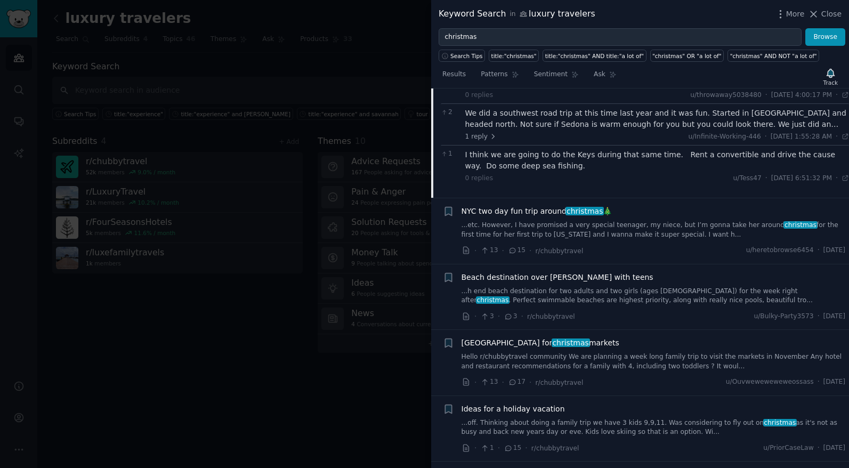
click at [665, 288] on link "...h end beach destination for two adults and two girls (ages 14 and 16) for th…" at bounding box center [653, 296] width 384 height 19
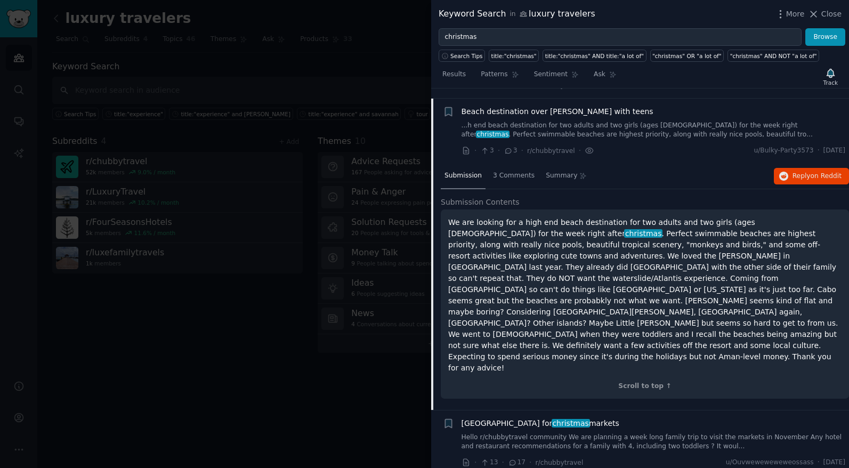
scroll to position [675, 0]
click at [530, 172] on span "3 Comments" at bounding box center [514, 177] width 42 height 10
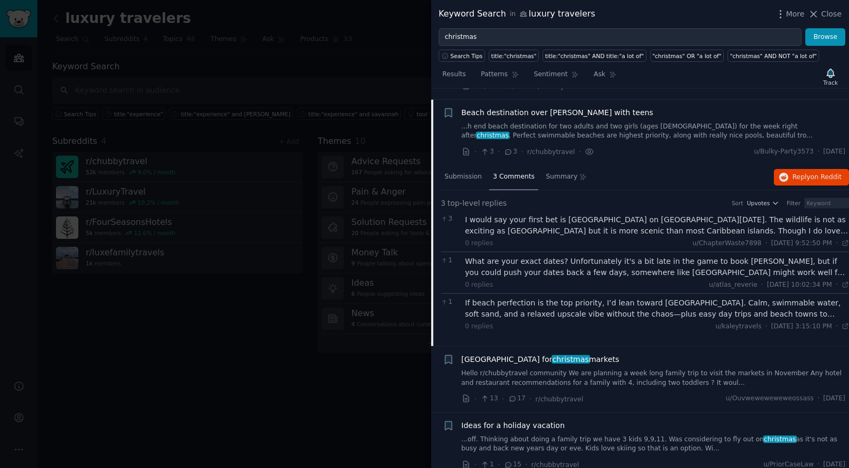
click at [684, 300] on div "If beach perfection is the top priority, I’d lean toward Anguilla. Calm, swimma…" at bounding box center [657, 308] width 384 height 22
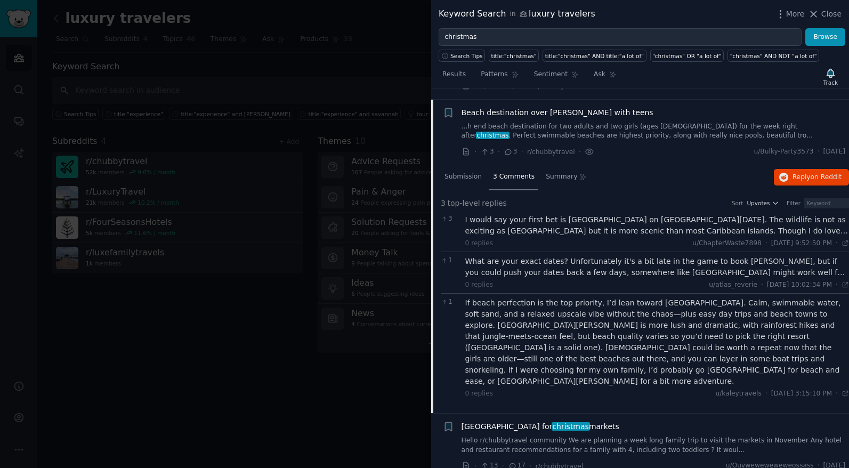
click at [684, 300] on div "If beach perfection is the top priority, I’d lean toward Anguilla. Calm, swimma…" at bounding box center [657, 342] width 384 height 90
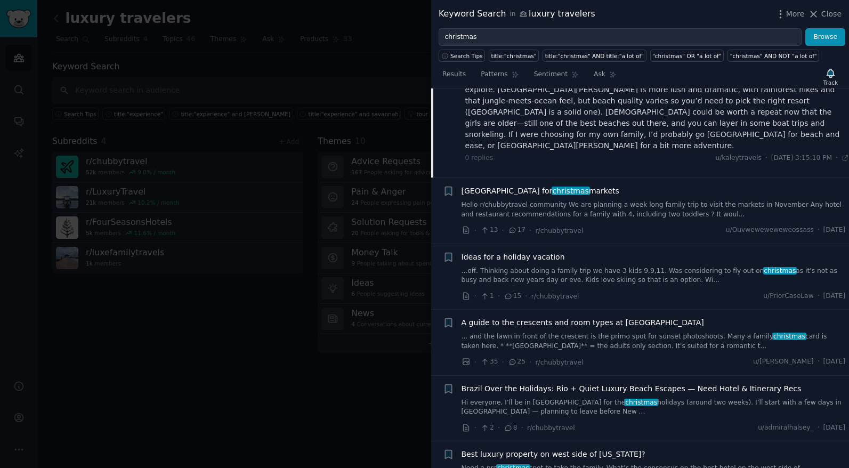
scroll to position [911, 0]
click at [649, 331] on link "... and the lawn in front of the crescent is the primo spot for sunset photosho…" at bounding box center [653, 340] width 384 height 19
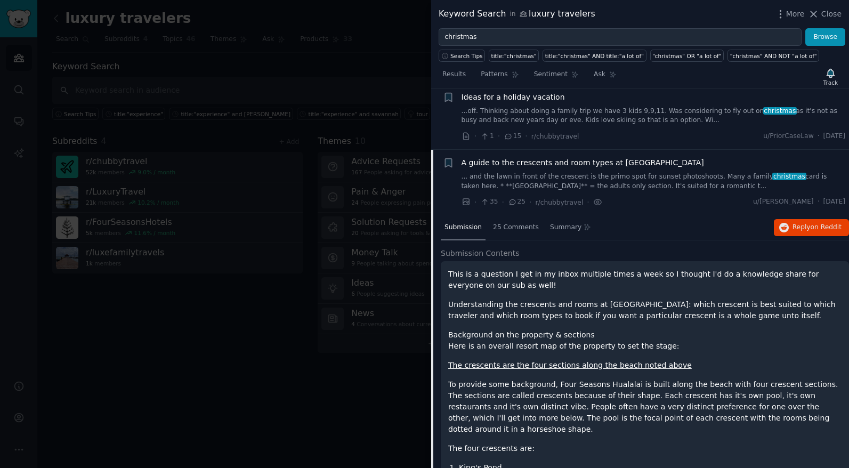
scroll to position [785, 0]
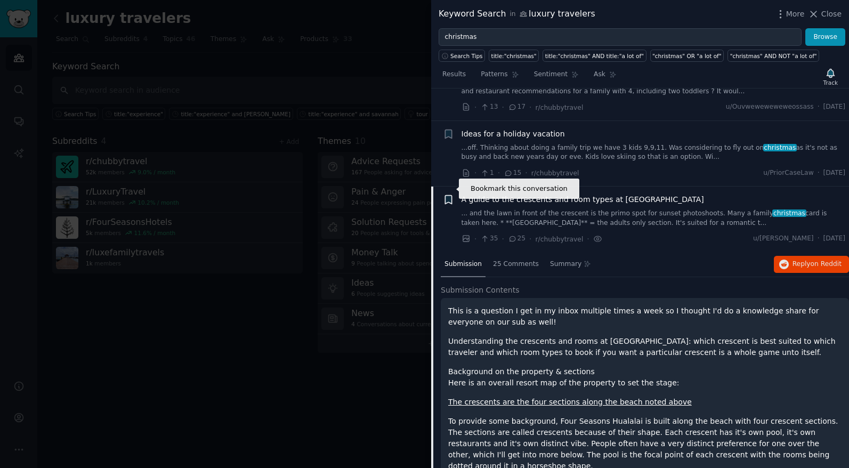
click at [445, 196] on icon "button" at bounding box center [448, 200] width 6 height 9
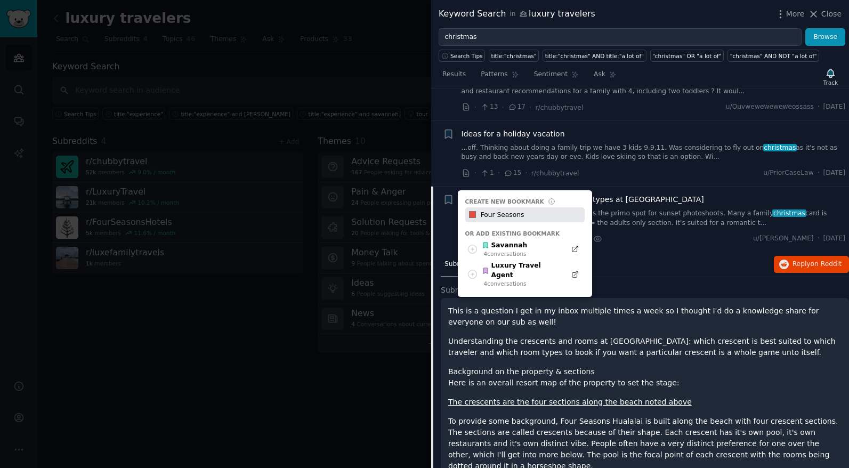
type input "Four Seasons"
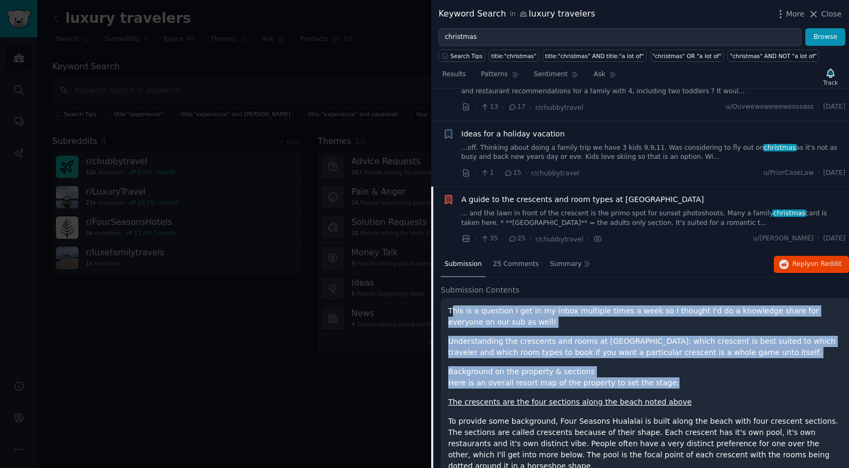
drag, startPoint x: 451, startPoint y: 301, endPoint x: 678, endPoint y: 370, distance: 237.3
click at [678, 377] on p "Here is an overall resort map of the property to set the stage:" at bounding box center [644, 382] width 393 height 11
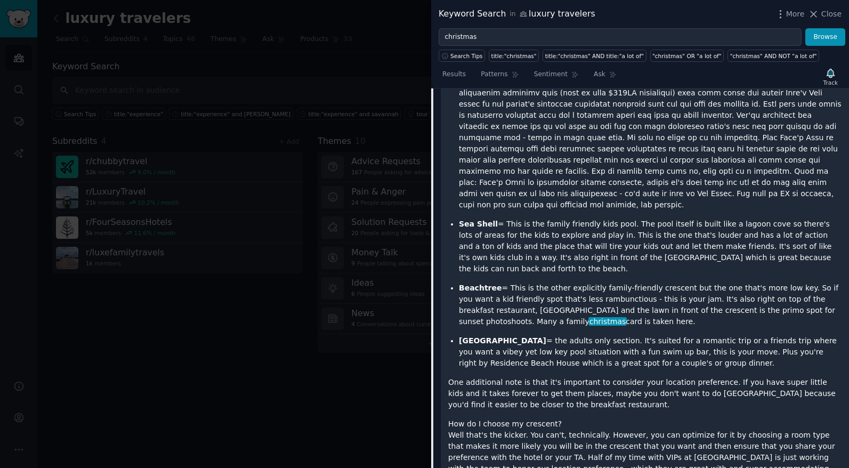
scroll to position [1363, 0]
